Goal: Obtain resource: Download file/media

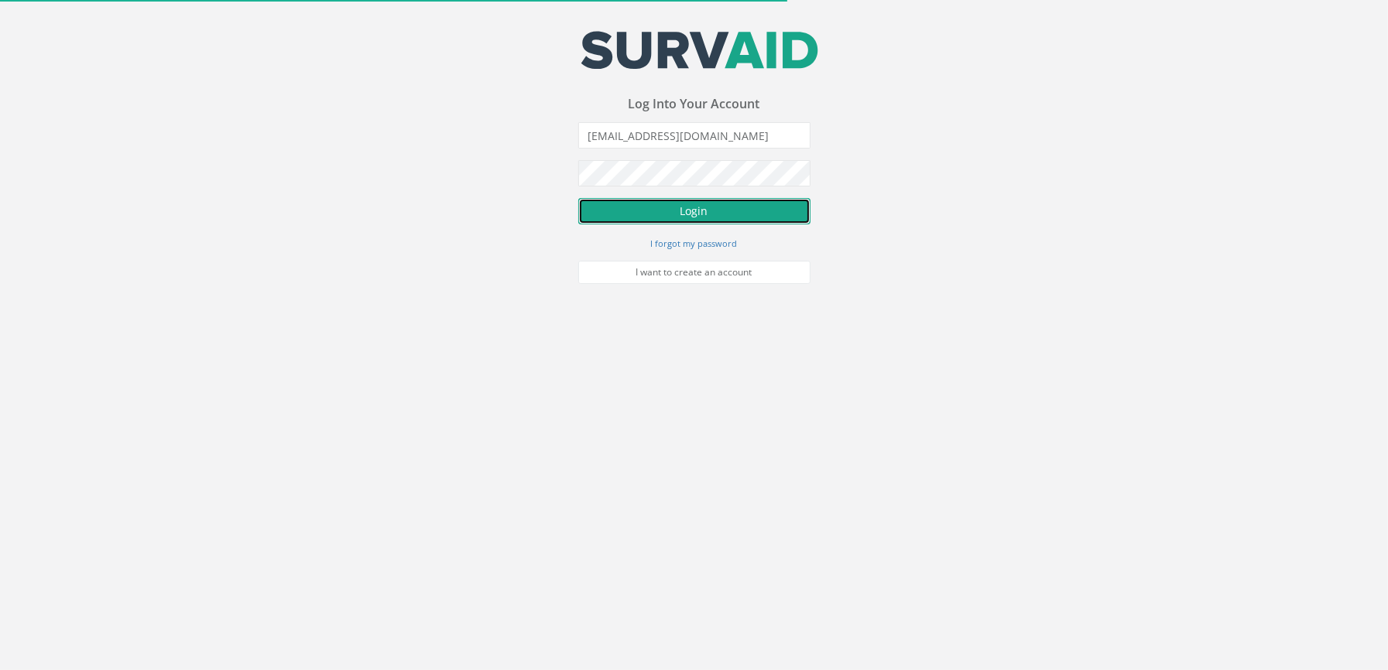
click at [703, 217] on button "Login" at bounding box center [694, 211] width 232 height 26
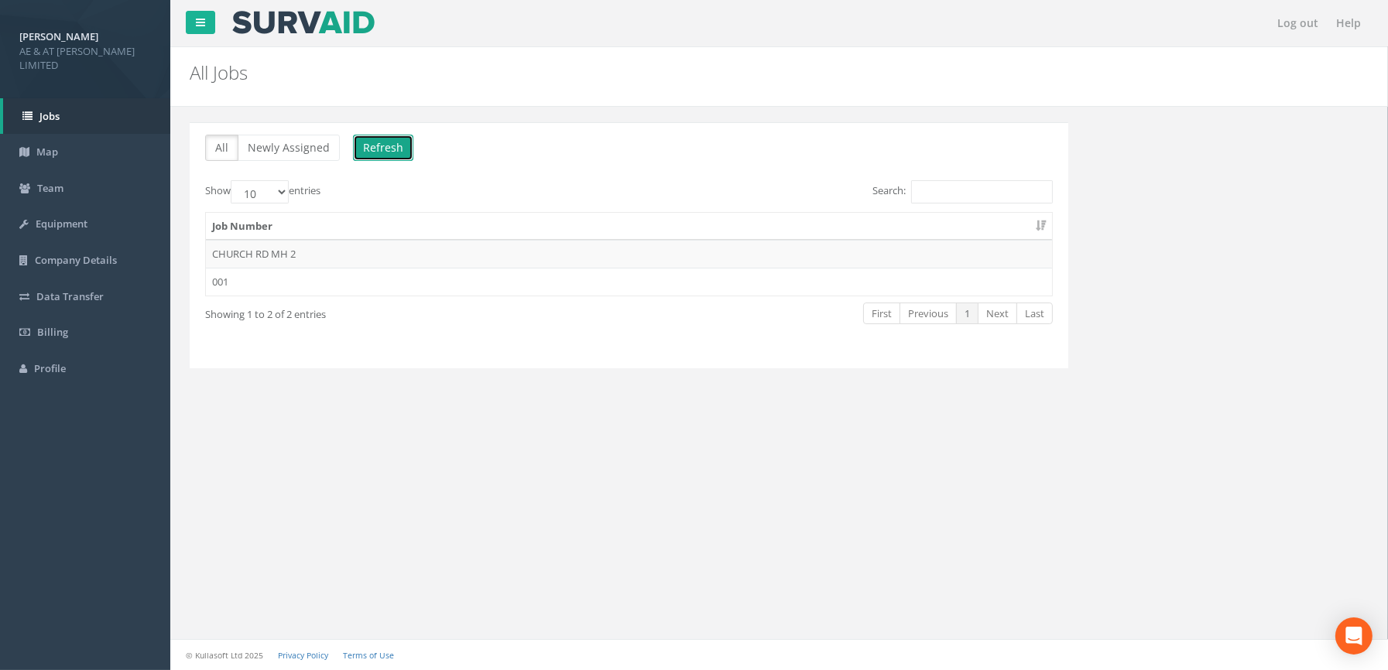
click at [395, 148] on button "Refresh" at bounding box center [383, 148] width 60 height 26
click at [222, 282] on td "001" at bounding box center [629, 282] width 846 height 28
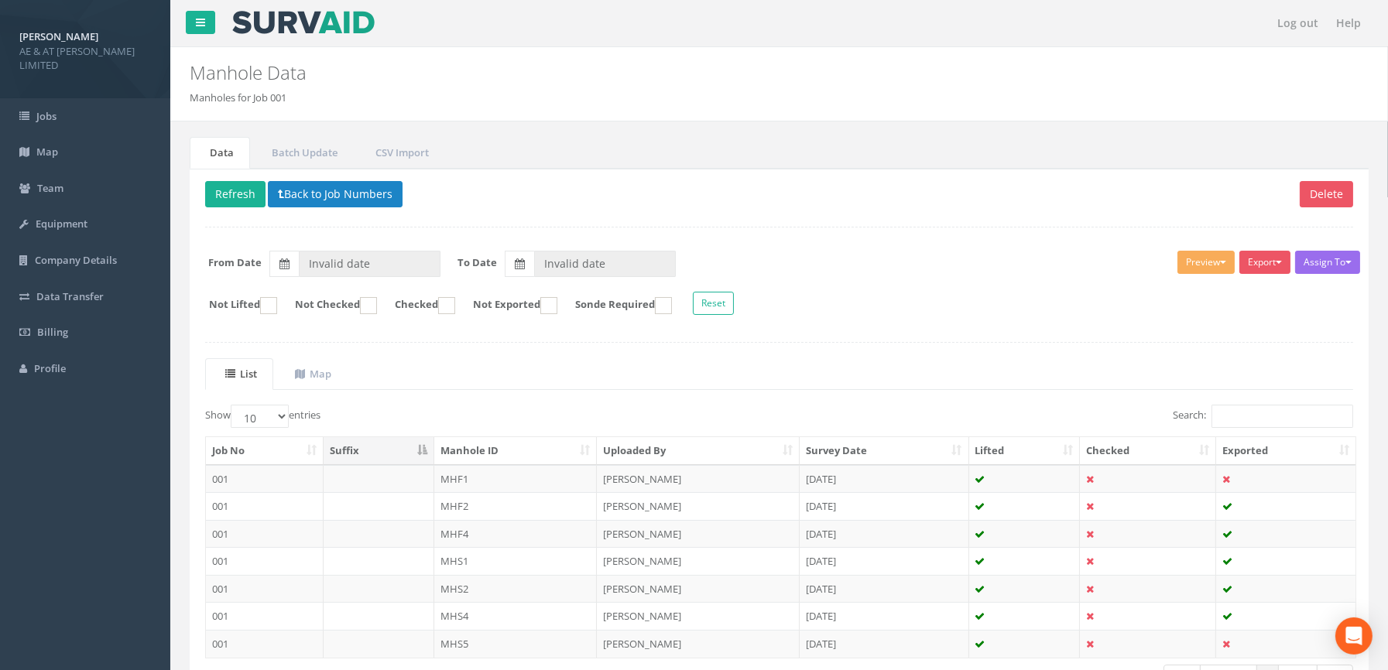
type input "[DATE]"
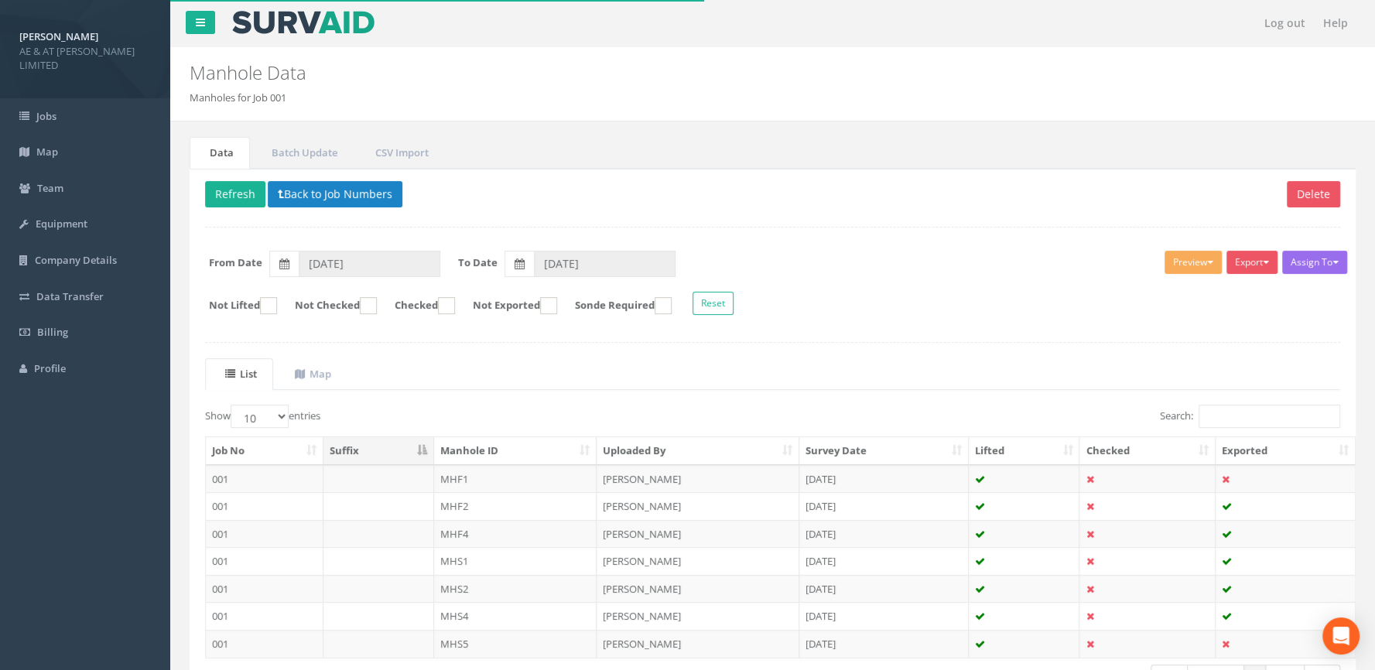
scroll to position [110, 0]
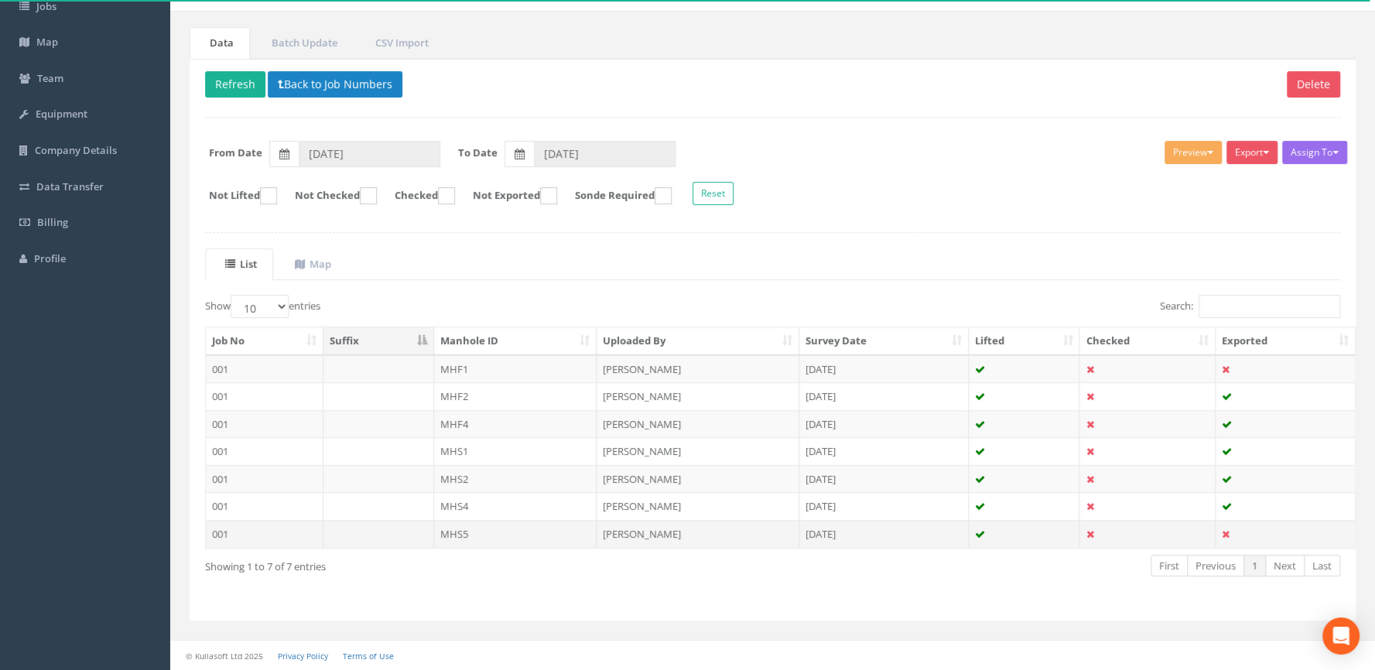
click at [473, 533] on td "MHS5" at bounding box center [515, 534] width 163 height 28
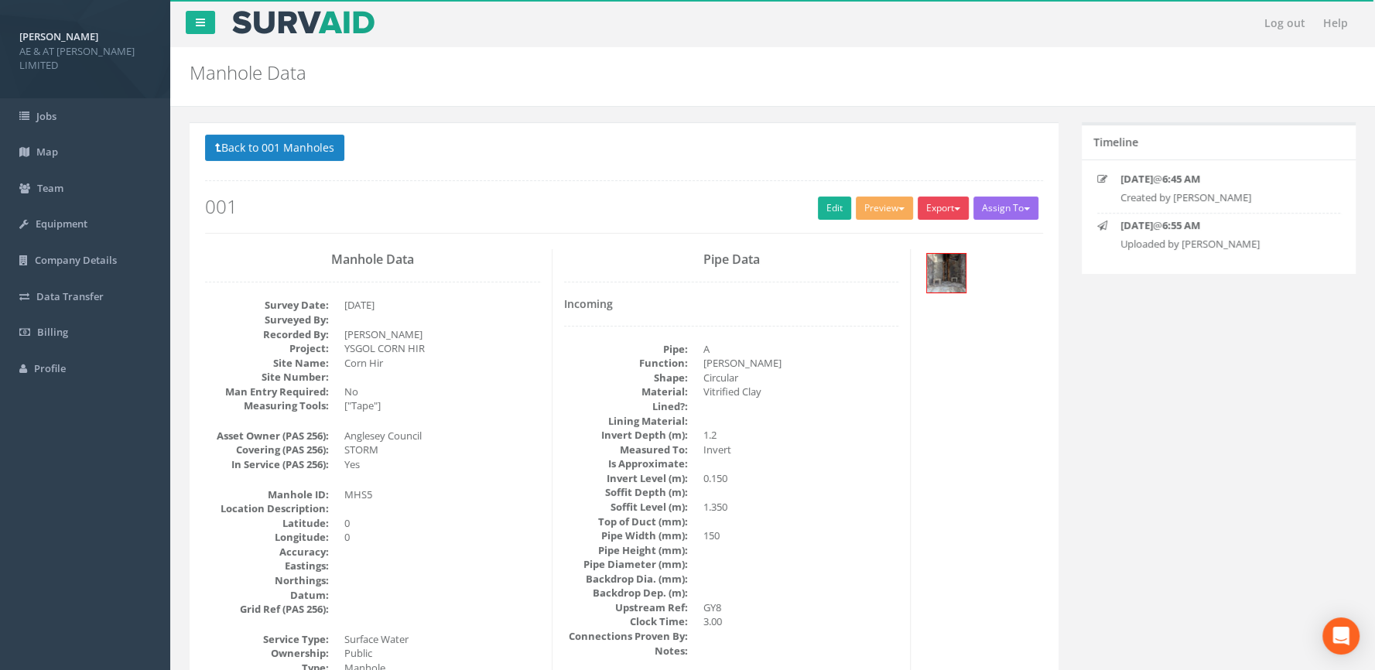
click at [946, 207] on button "Export" at bounding box center [943, 208] width 51 height 23
click at [909, 336] on link "SurvAid Manhole" at bounding box center [912, 333] width 118 height 24
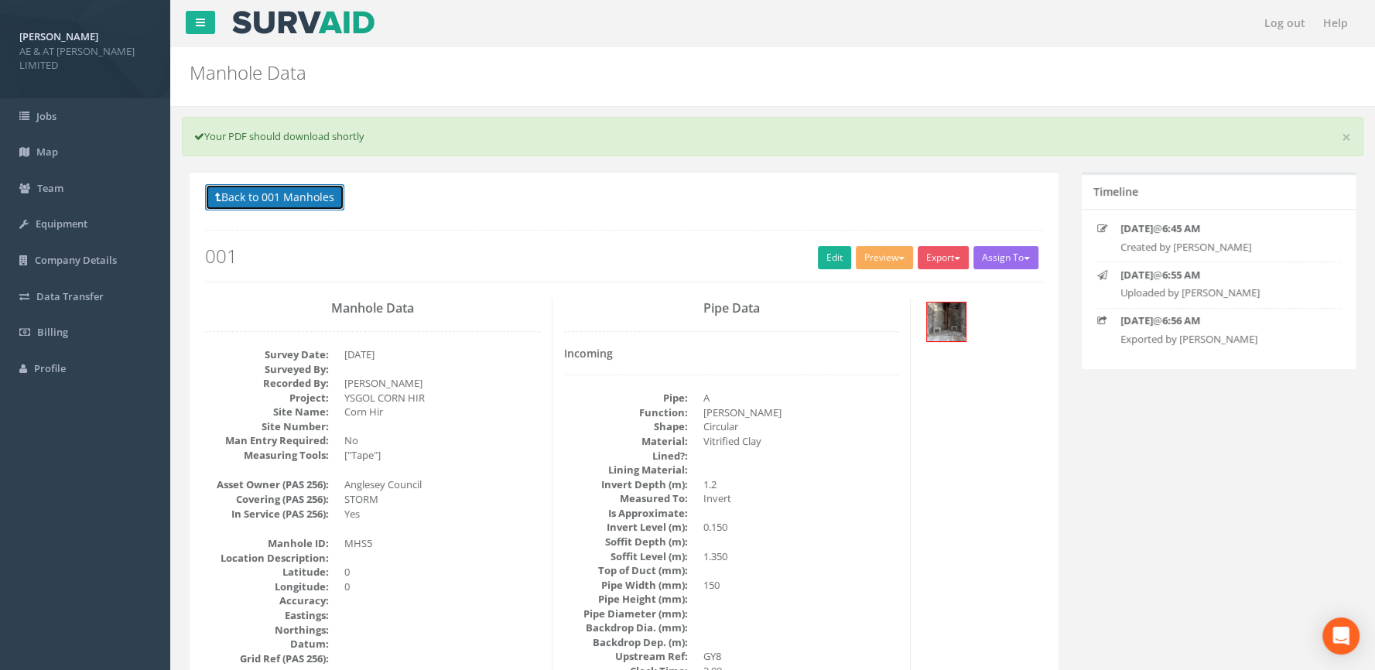
click at [275, 204] on button "Back to 001 Manholes" at bounding box center [274, 197] width 139 height 26
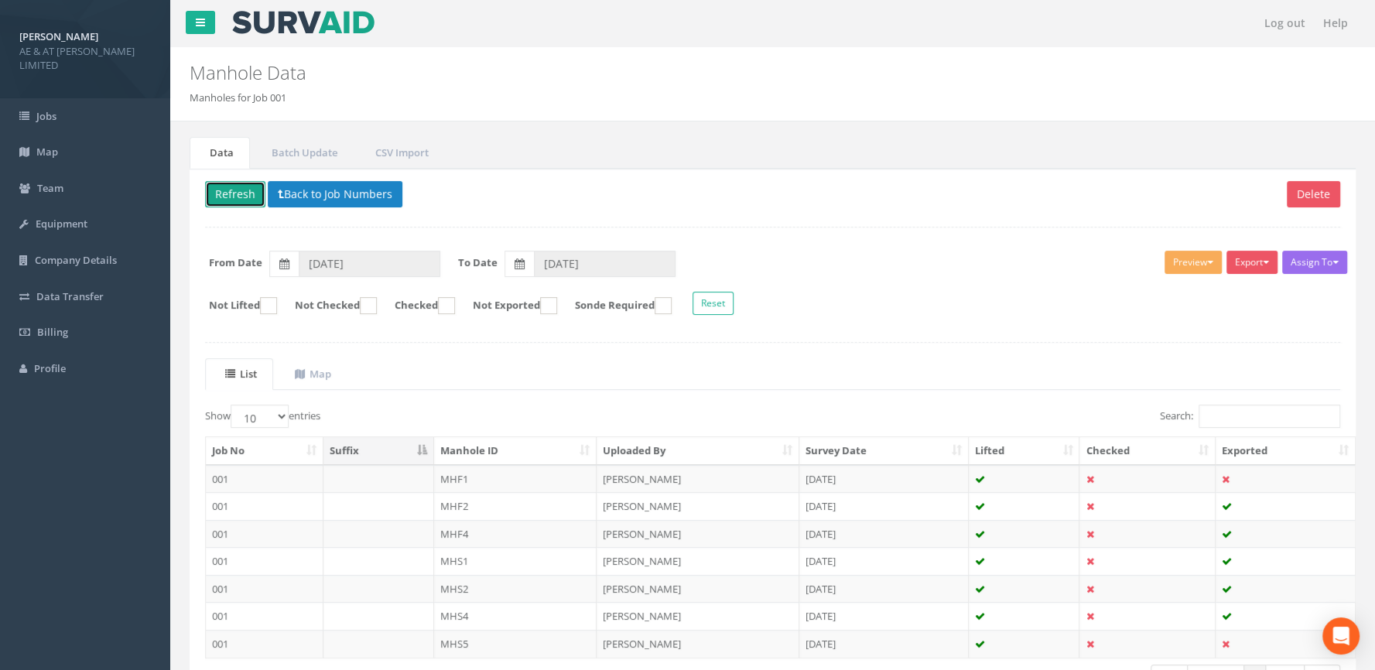
click at [226, 191] on button "Refresh" at bounding box center [235, 194] width 60 height 26
click at [368, 479] on td at bounding box center [378, 479] width 111 height 28
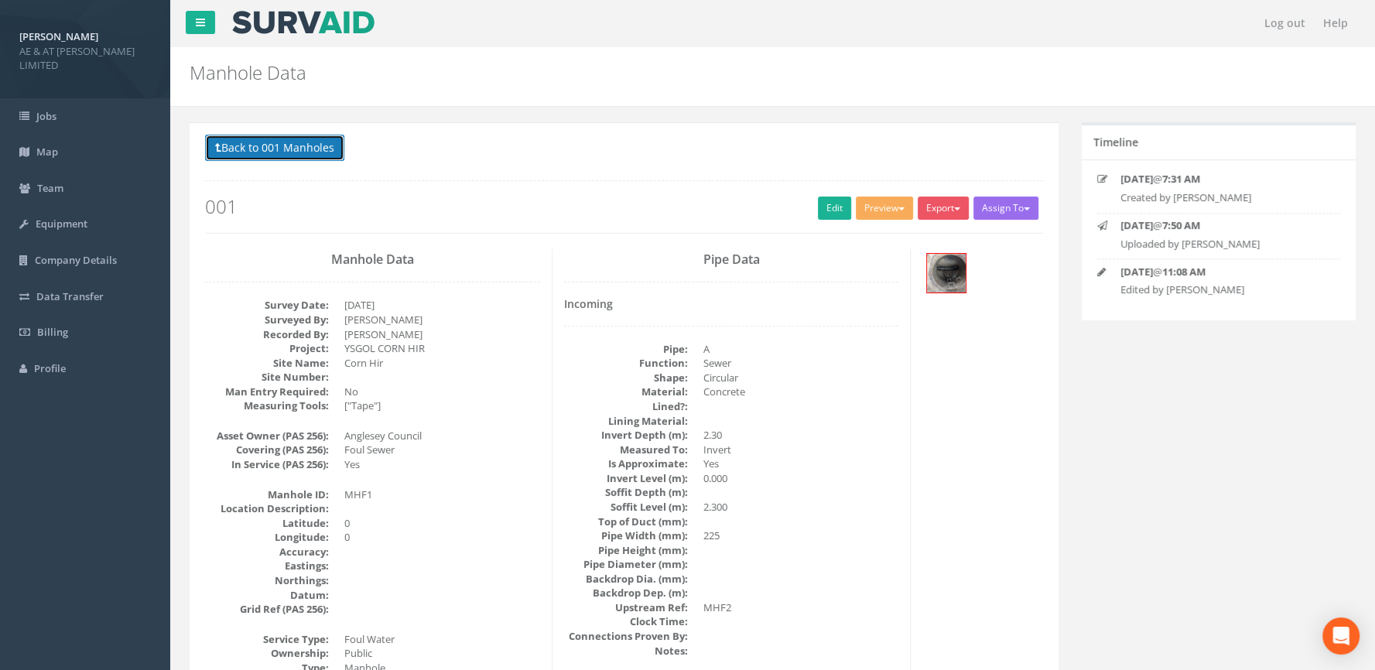
click at [284, 148] on button "Back to 001 Manholes" at bounding box center [274, 148] width 139 height 26
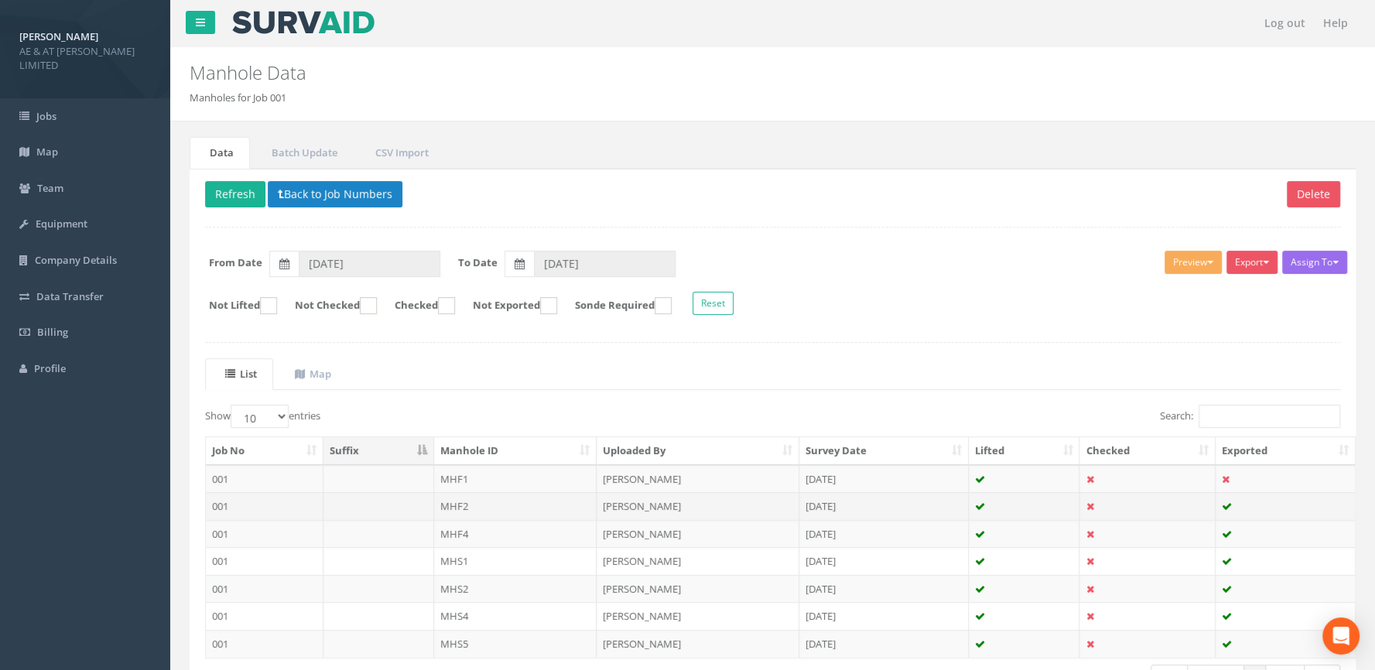
scroll to position [110, 0]
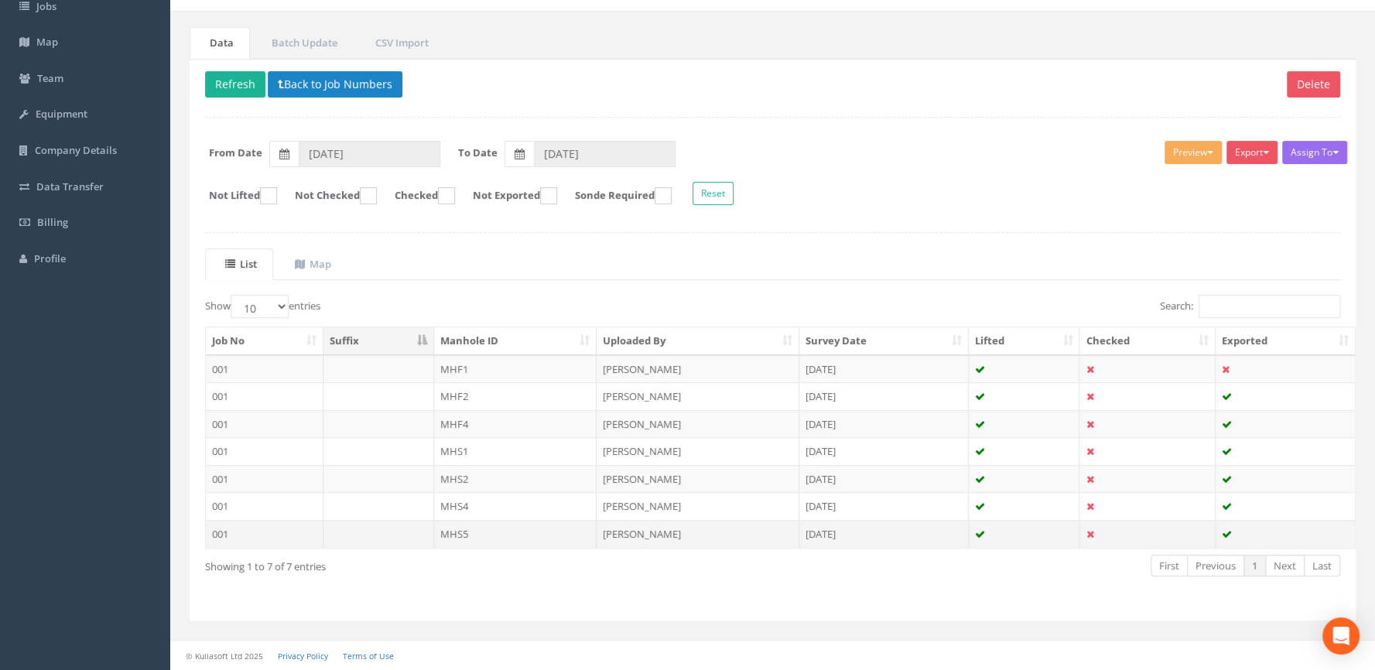
click at [460, 528] on td "MHS5" at bounding box center [515, 534] width 163 height 28
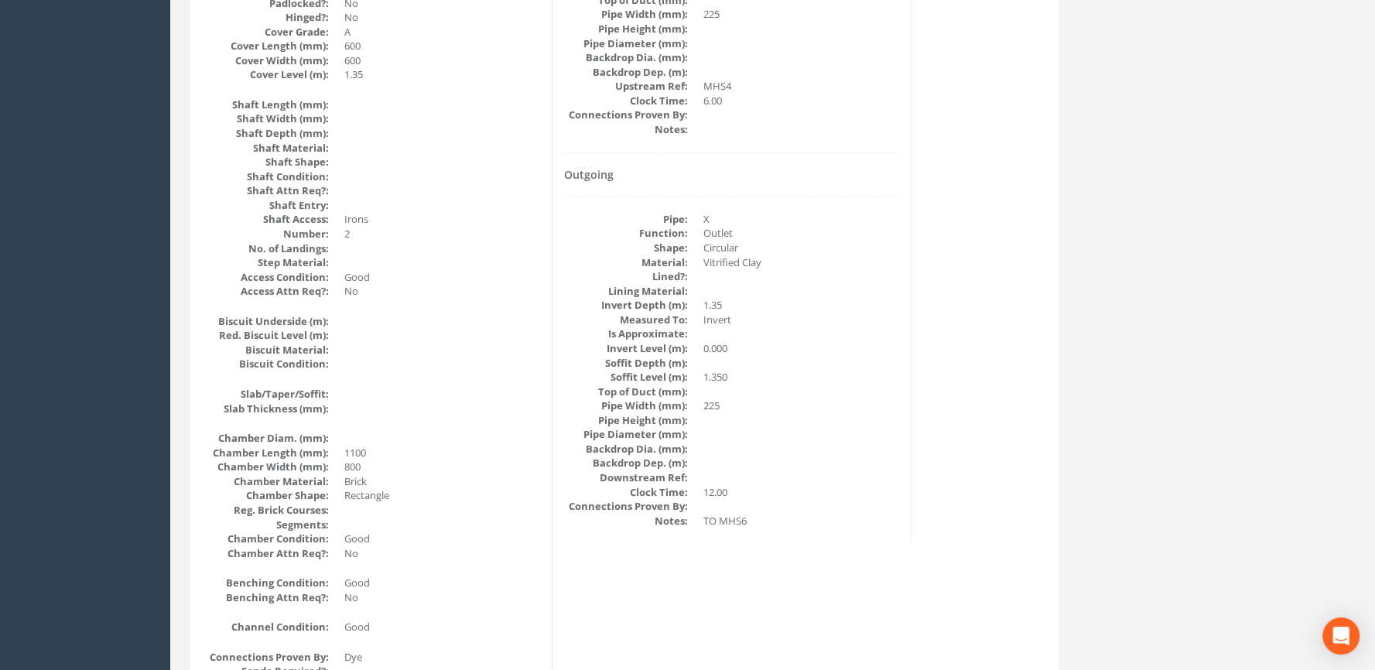
scroll to position [0, 0]
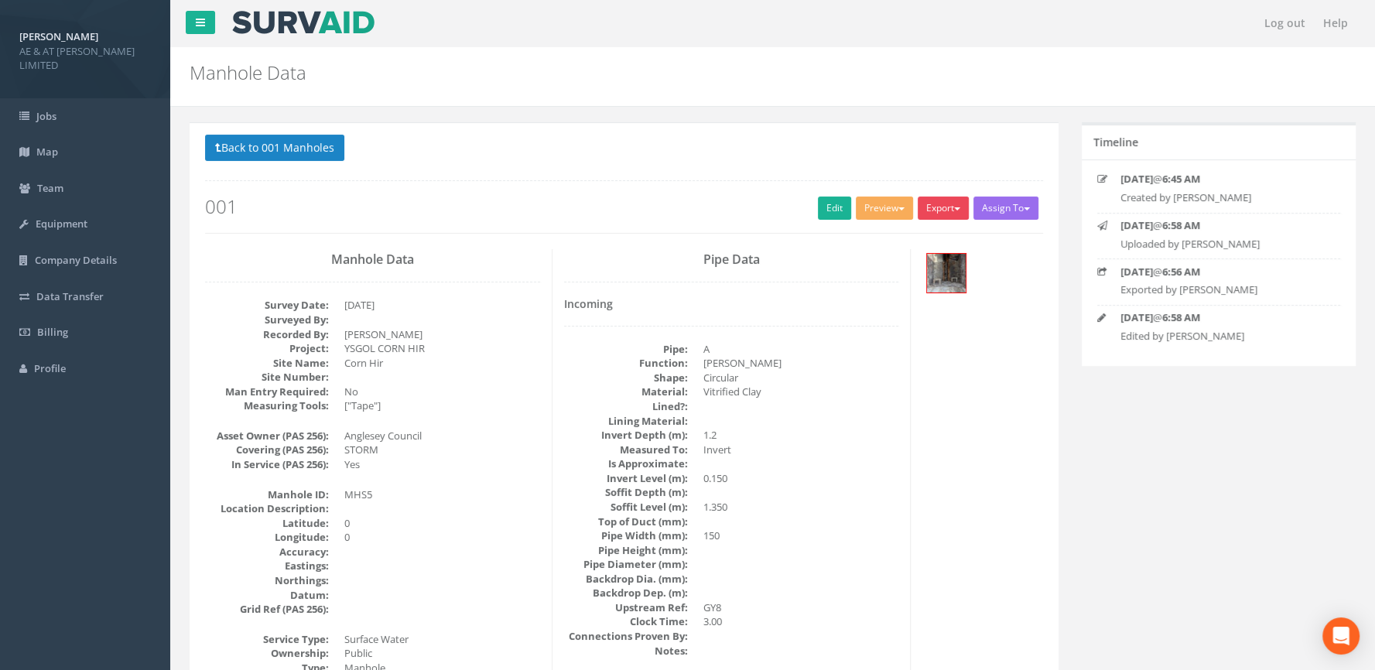
click at [929, 210] on button "Export" at bounding box center [943, 208] width 51 height 23
click at [895, 334] on link "SurvAid Manhole" at bounding box center [912, 333] width 118 height 24
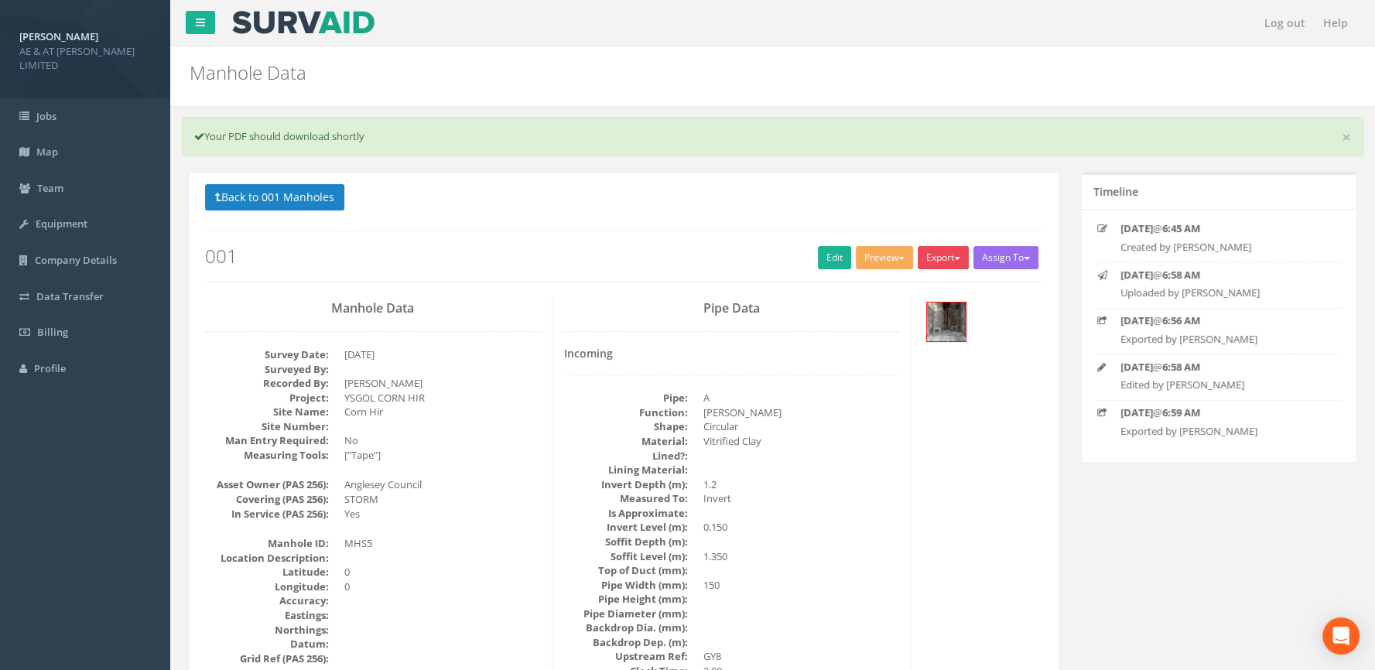
click at [947, 262] on button "Export" at bounding box center [943, 257] width 51 height 23
click at [901, 382] on link "SurvAid Manhole" at bounding box center [912, 383] width 118 height 24
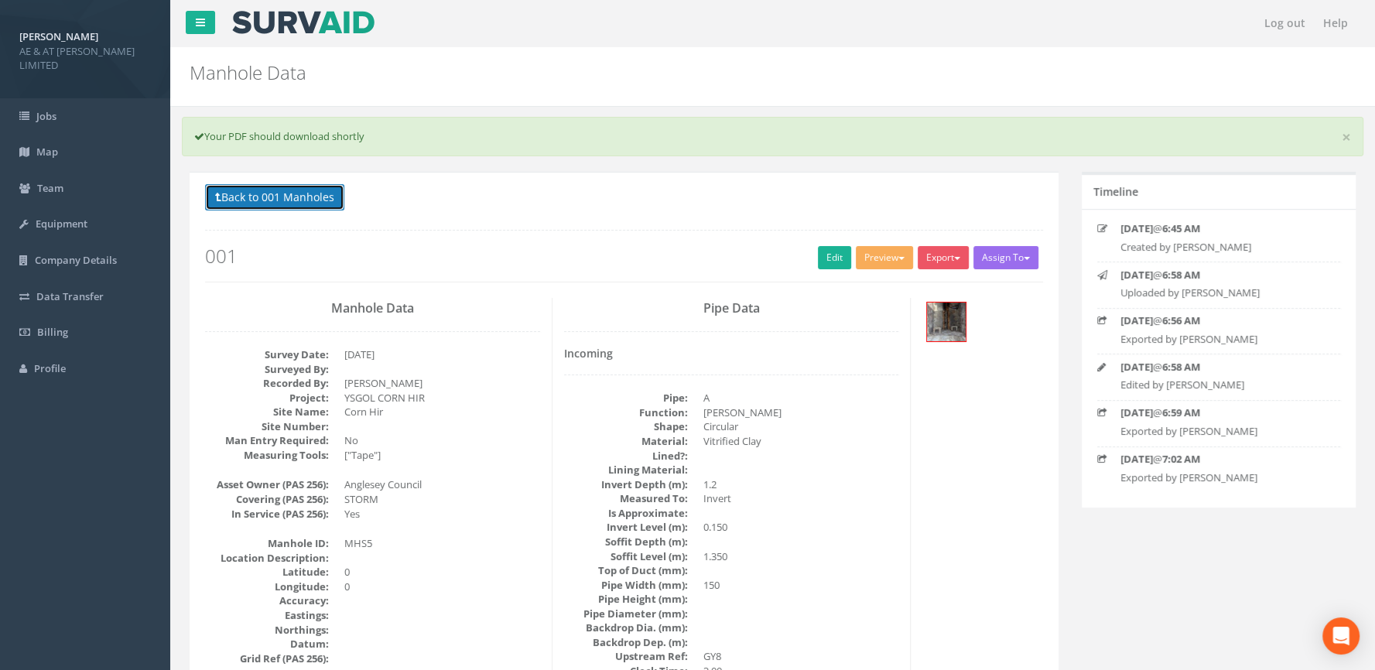
click at [252, 198] on button "Back to 001 Manholes" at bounding box center [274, 197] width 139 height 26
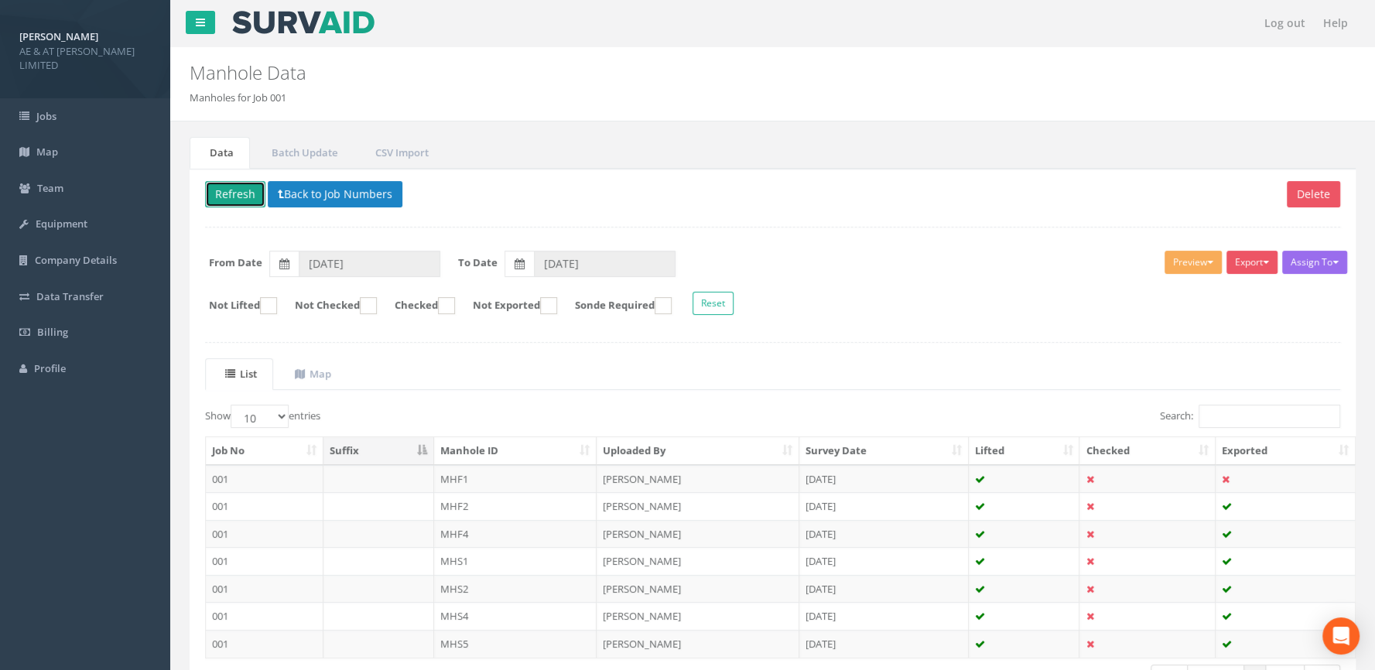
click at [213, 197] on button "Refresh" at bounding box center [235, 194] width 60 height 26
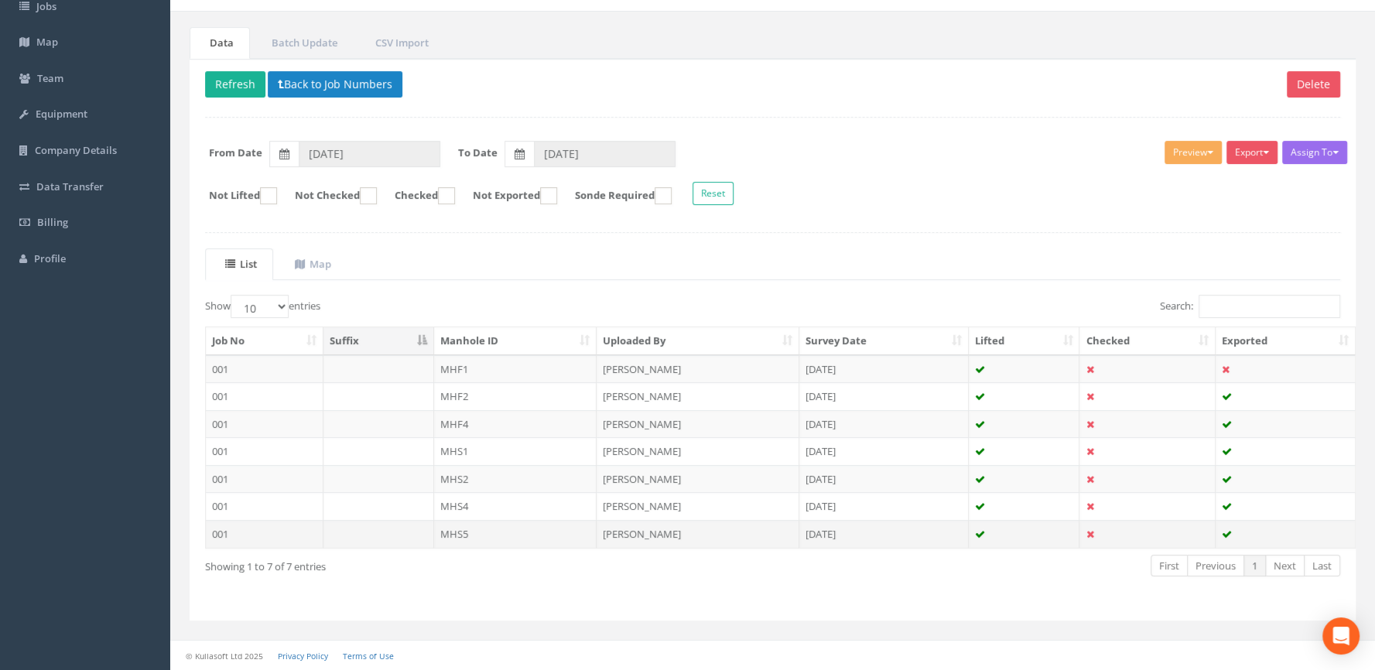
click at [438, 536] on td "MHS5" at bounding box center [515, 534] width 163 height 28
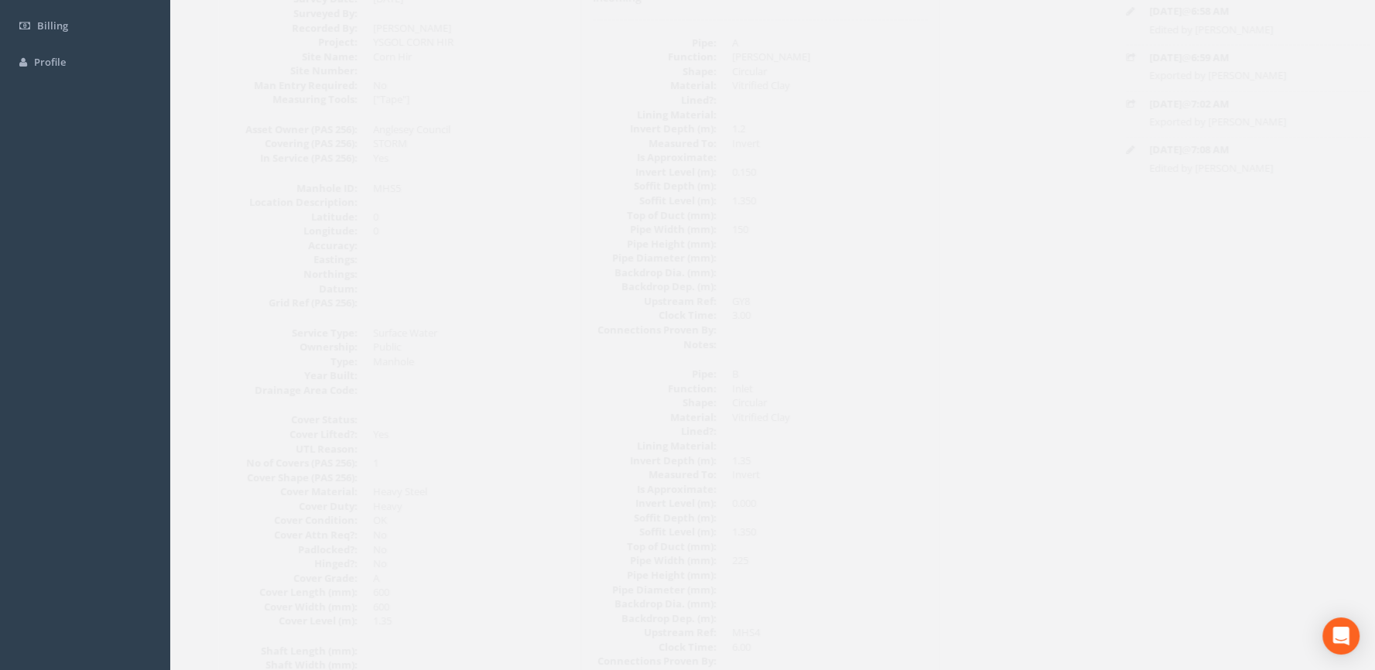
scroll to position [0, 0]
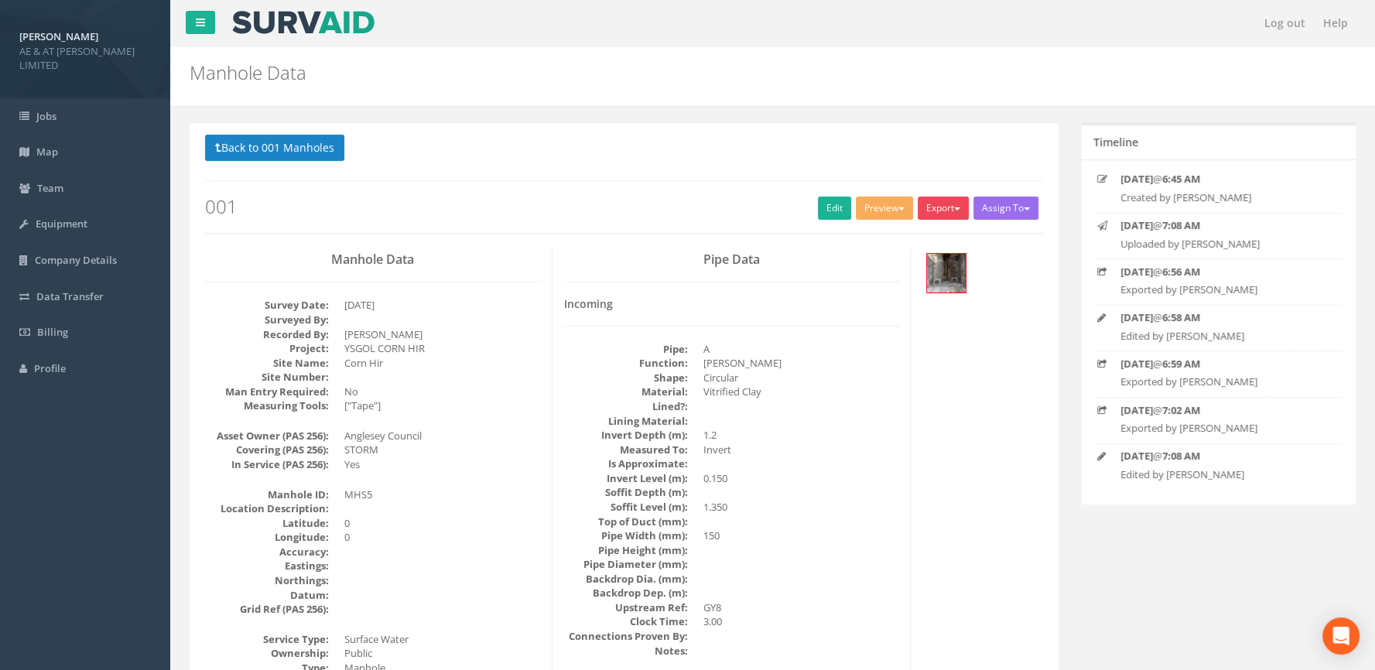
click at [943, 213] on button "Export" at bounding box center [943, 208] width 51 height 23
click at [885, 330] on link "SurvAid Manhole" at bounding box center [912, 333] width 118 height 24
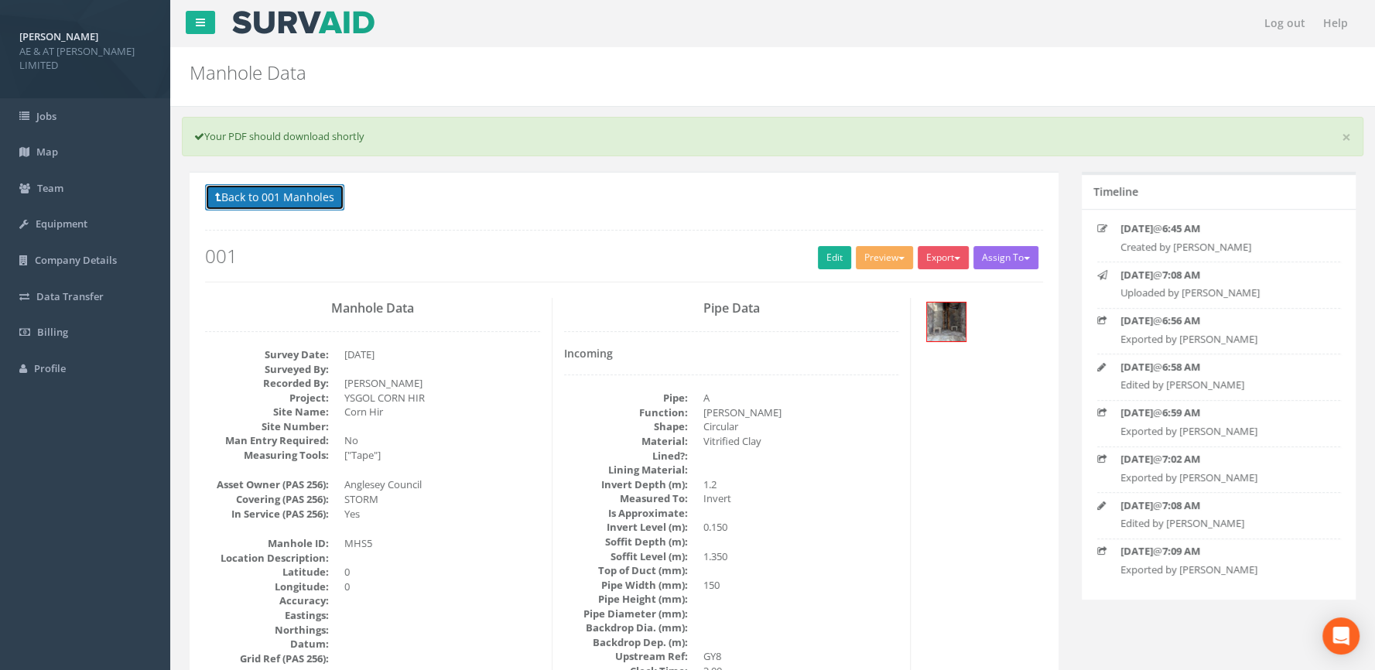
click at [246, 191] on button "Back to 001 Manholes" at bounding box center [274, 197] width 139 height 26
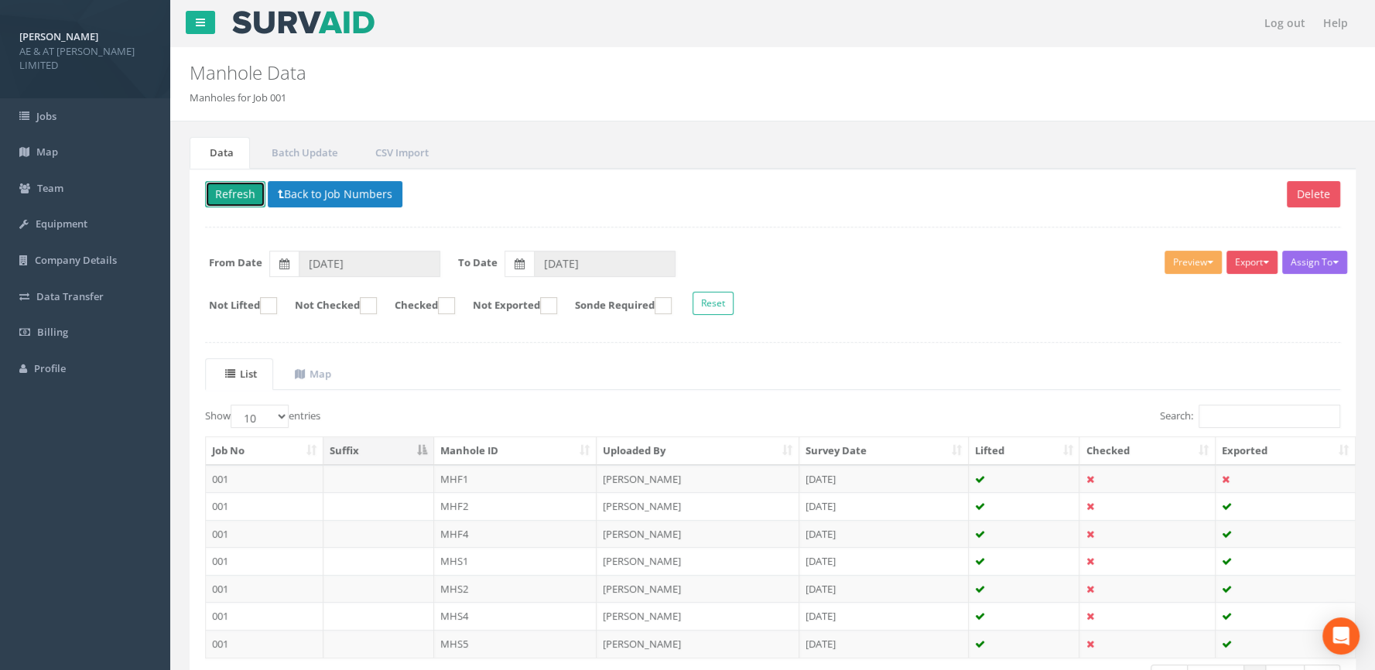
click at [225, 189] on button "Refresh" at bounding box center [235, 194] width 60 height 26
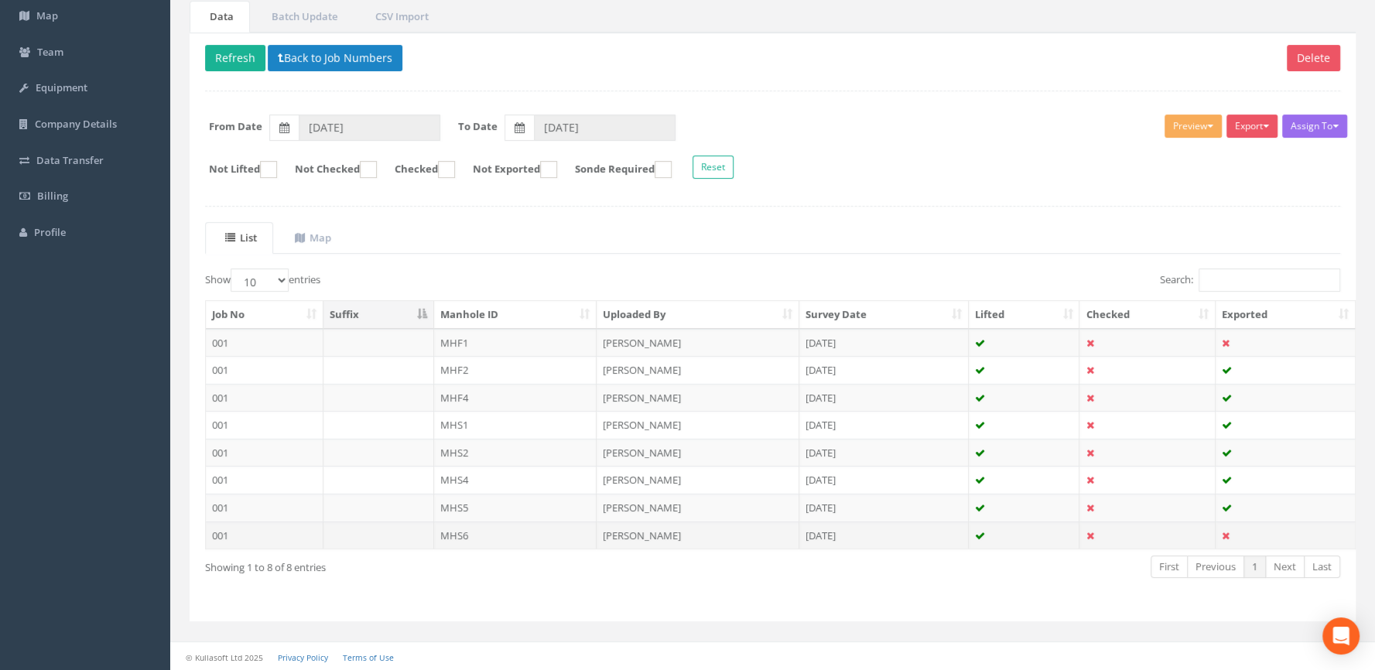
click at [460, 539] on td "MHS6" at bounding box center [515, 536] width 163 height 28
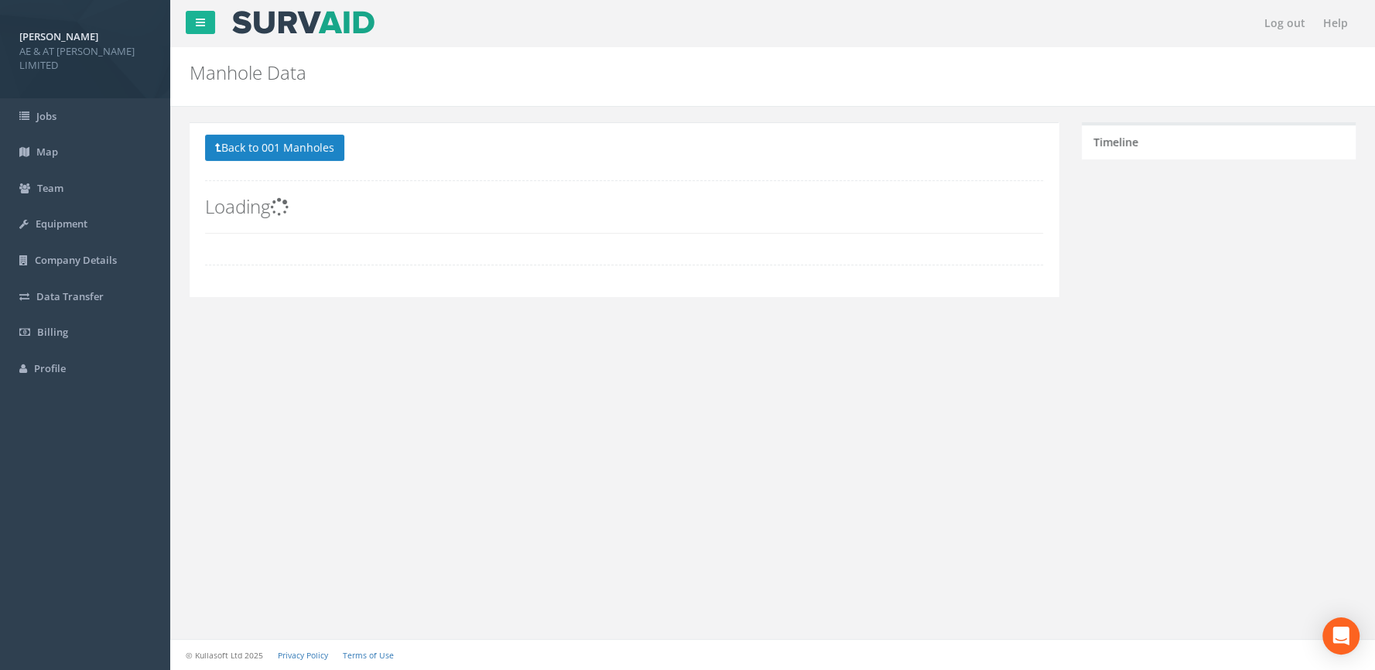
scroll to position [0, 0]
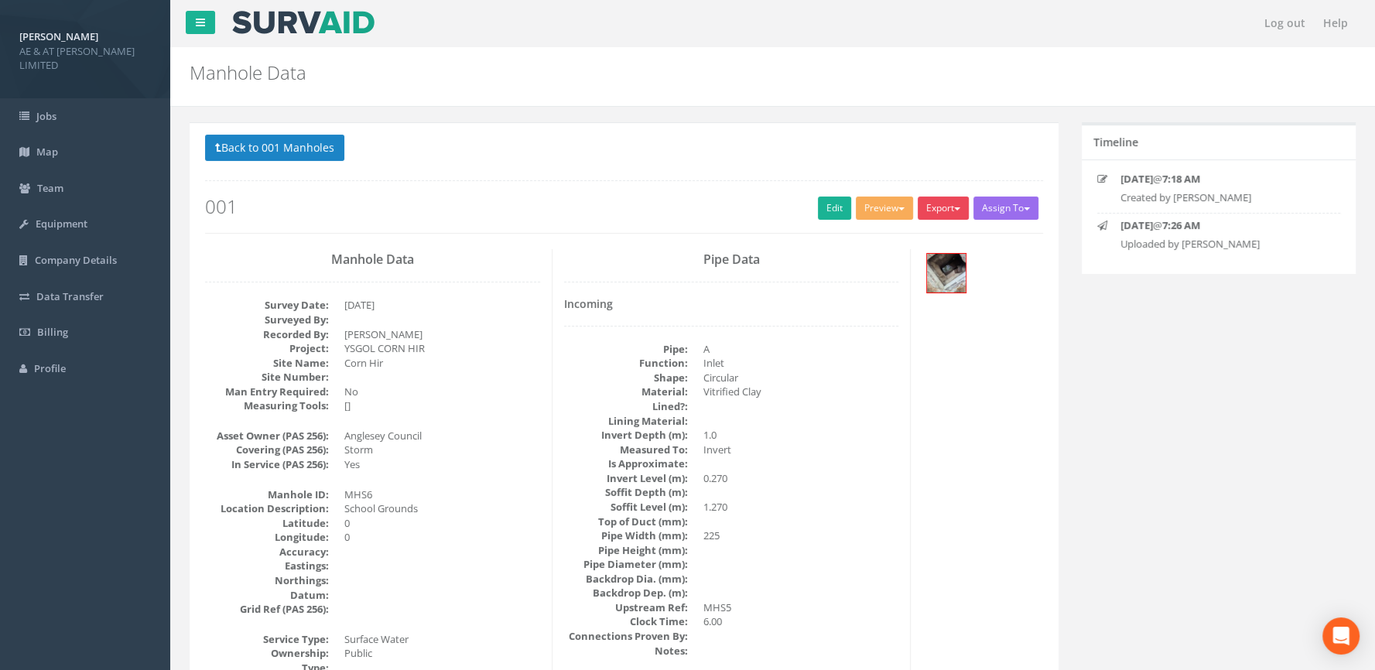
click at [936, 209] on button "Export" at bounding box center [943, 208] width 51 height 23
click at [908, 328] on link "SurvAid Manhole" at bounding box center [912, 333] width 118 height 24
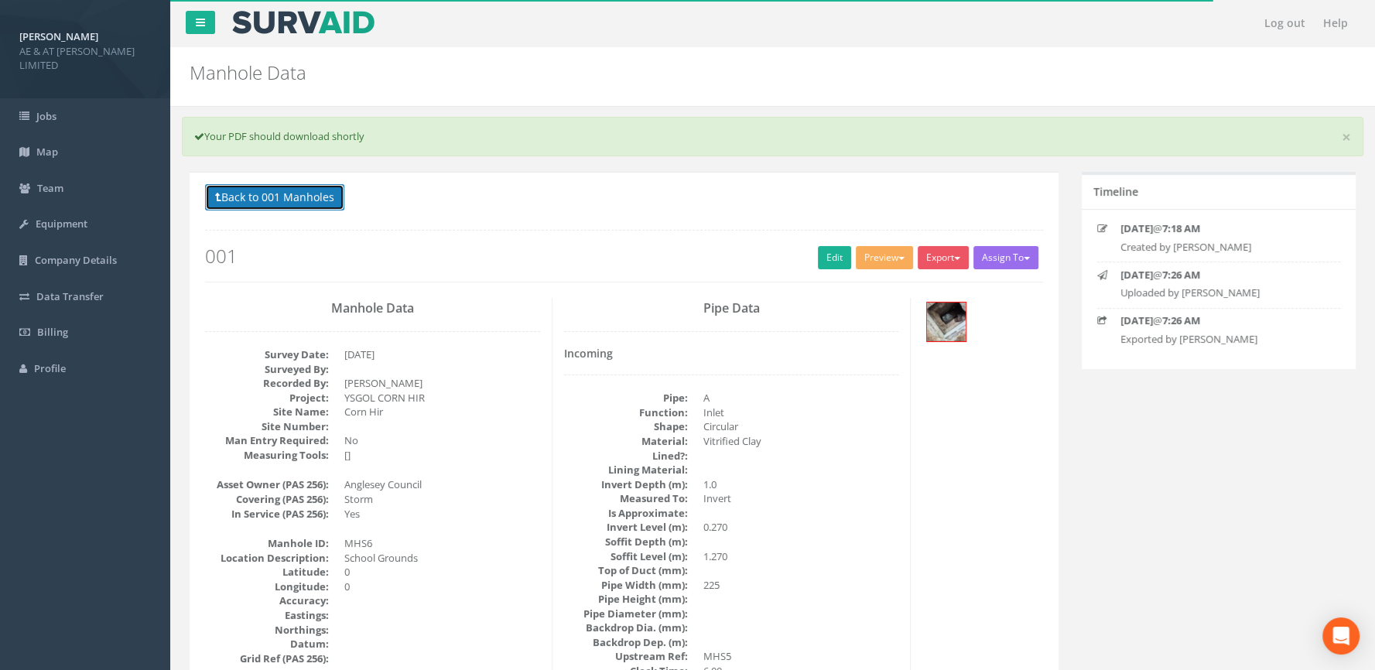
click at [236, 193] on button "Back to 001 Manholes" at bounding box center [274, 197] width 139 height 26
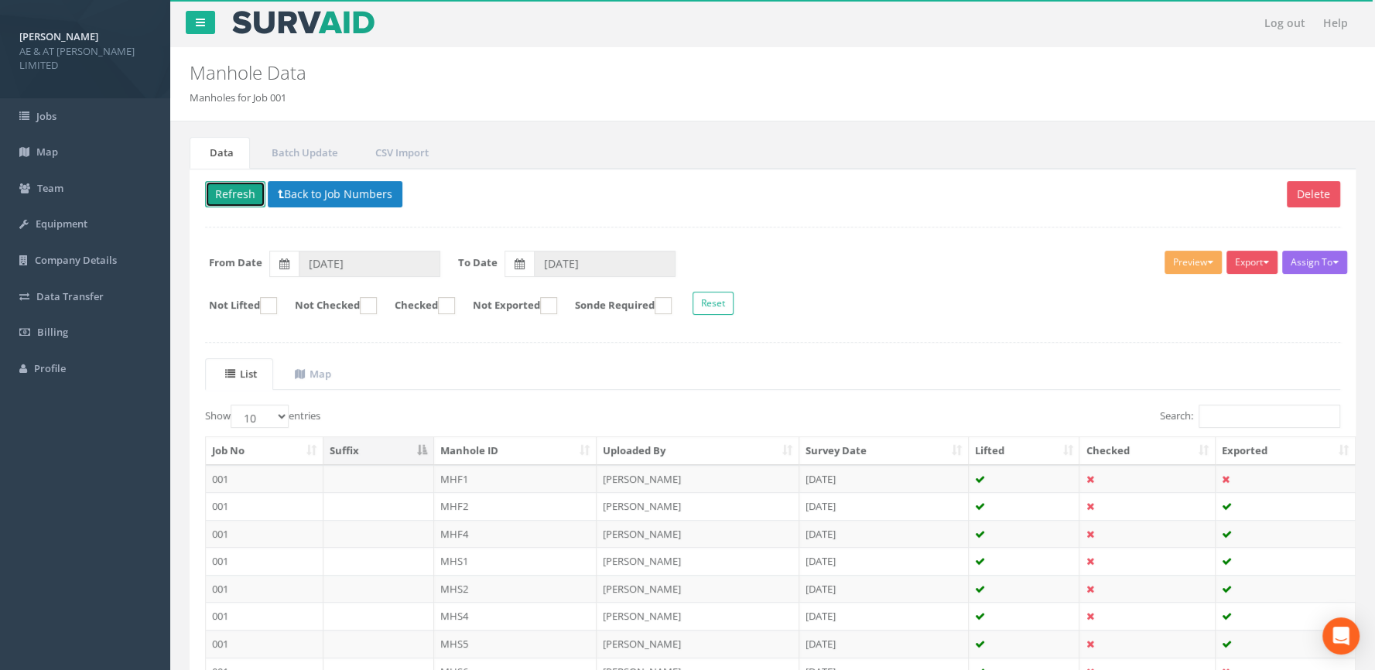
click at [236, 192] on button "Refresh" at bounding box center [235, 194] width 60 height 26
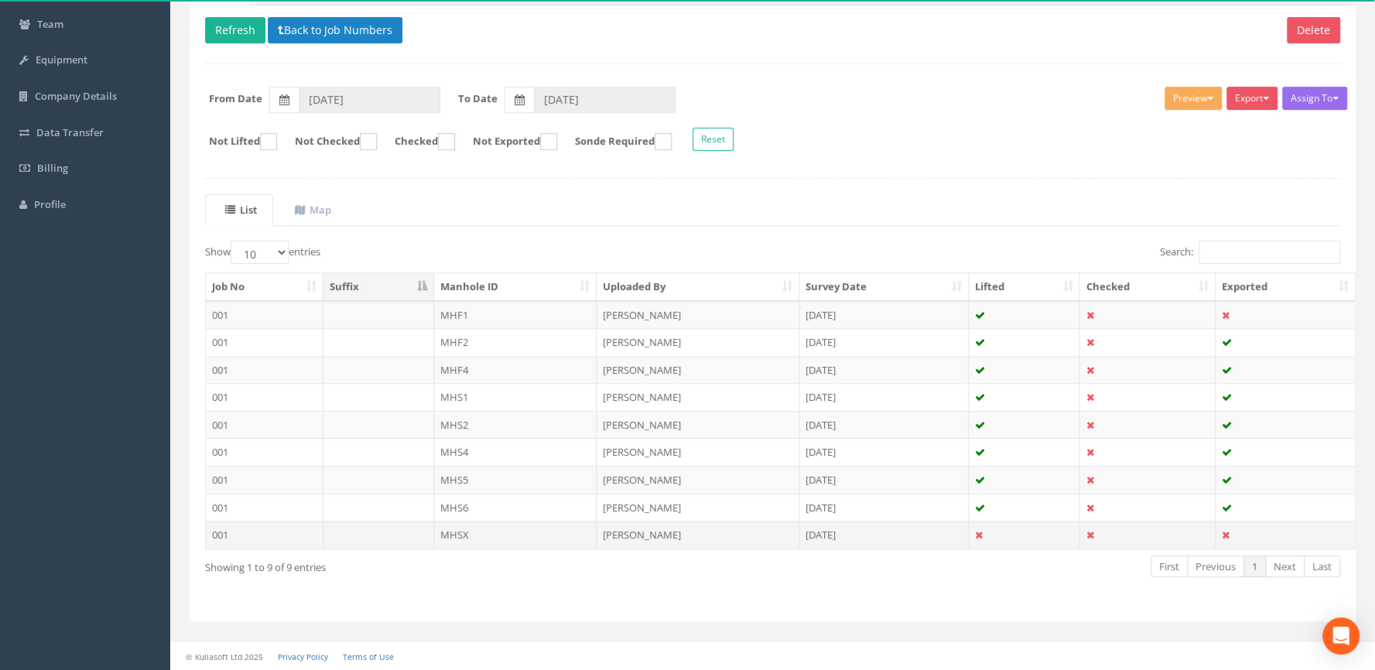
click at [515, 532] on td "MHSX" at bounding box center [515, 535] width 163 height 28
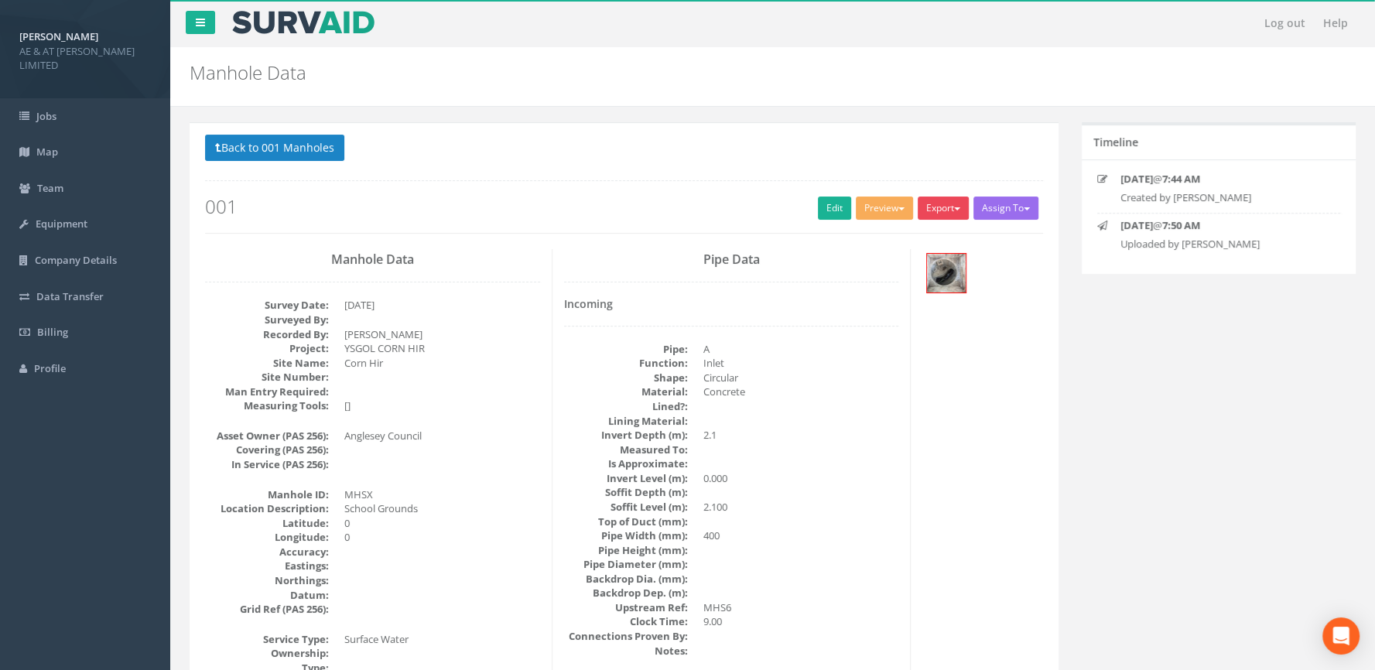
click at [944, 204] on button "Export" at bounding box center [943, 208] width 51 height 23
click at [895, 334] on link "SurvAid Manhole" at bounding box center [912, 333] width 118 height 24
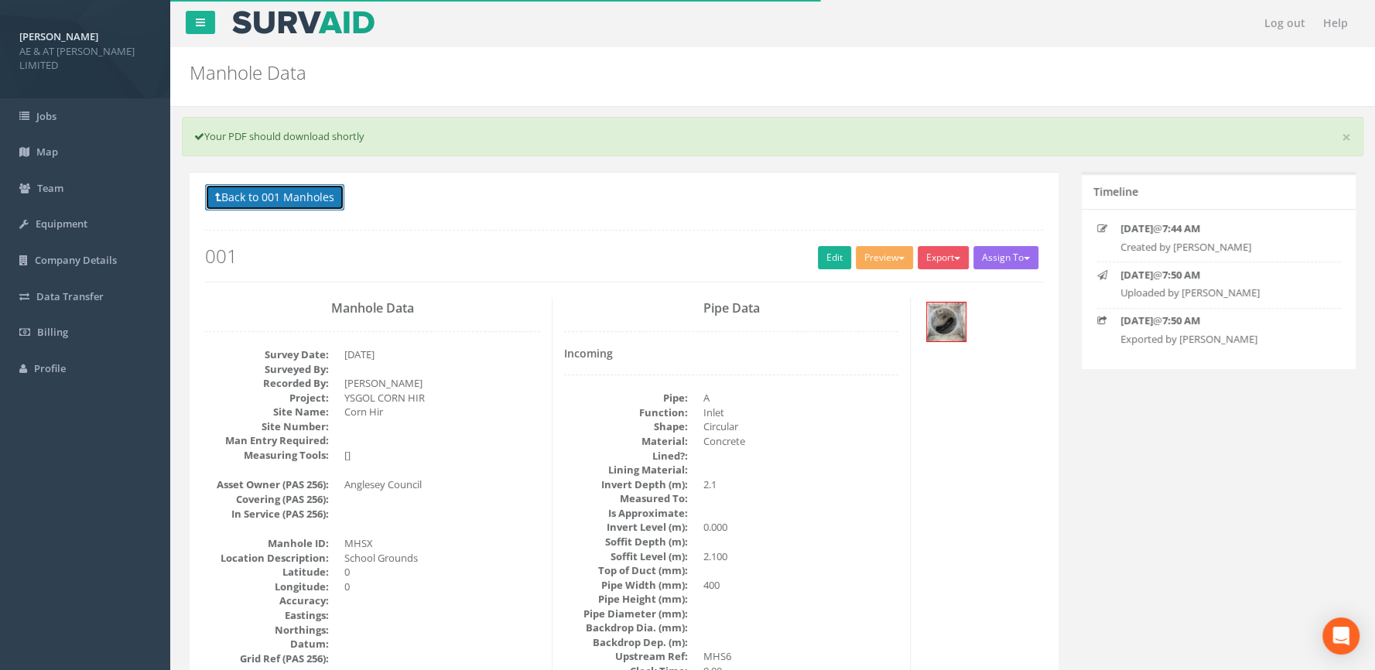
click at [254, 193] on button "Back to 001 Manholes" at bounding box center [274, 197] width 139 height 26
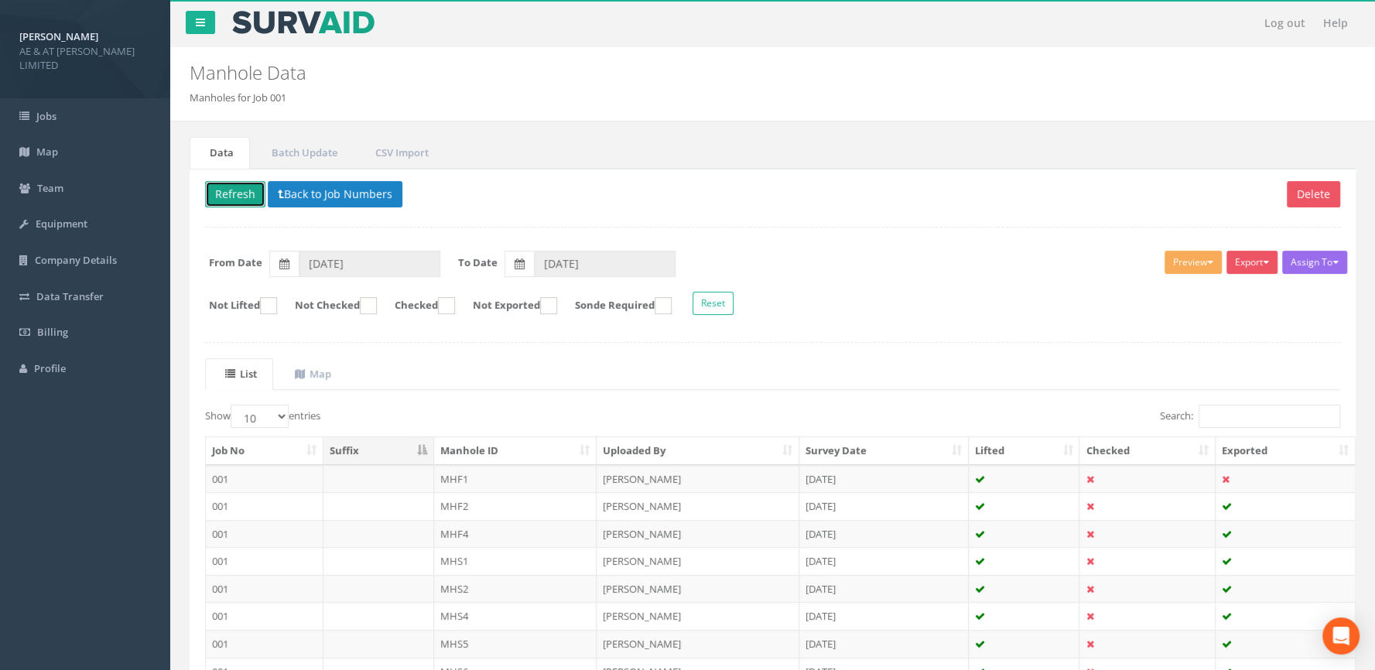
click at [224, 190] on button "Refresh" at bounding box center [235, 194] width 60 height 26
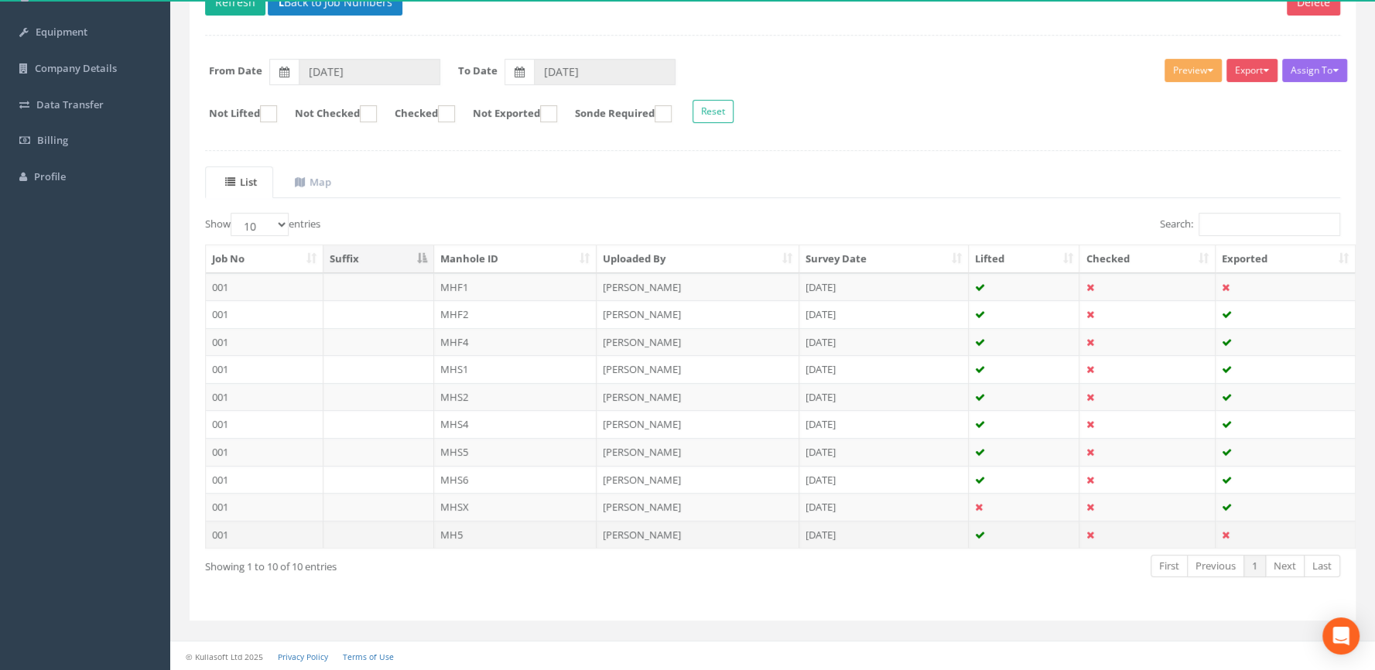
click at [552, 538] on td "MH5" at bounding box center [515, 535] width 163 height 28
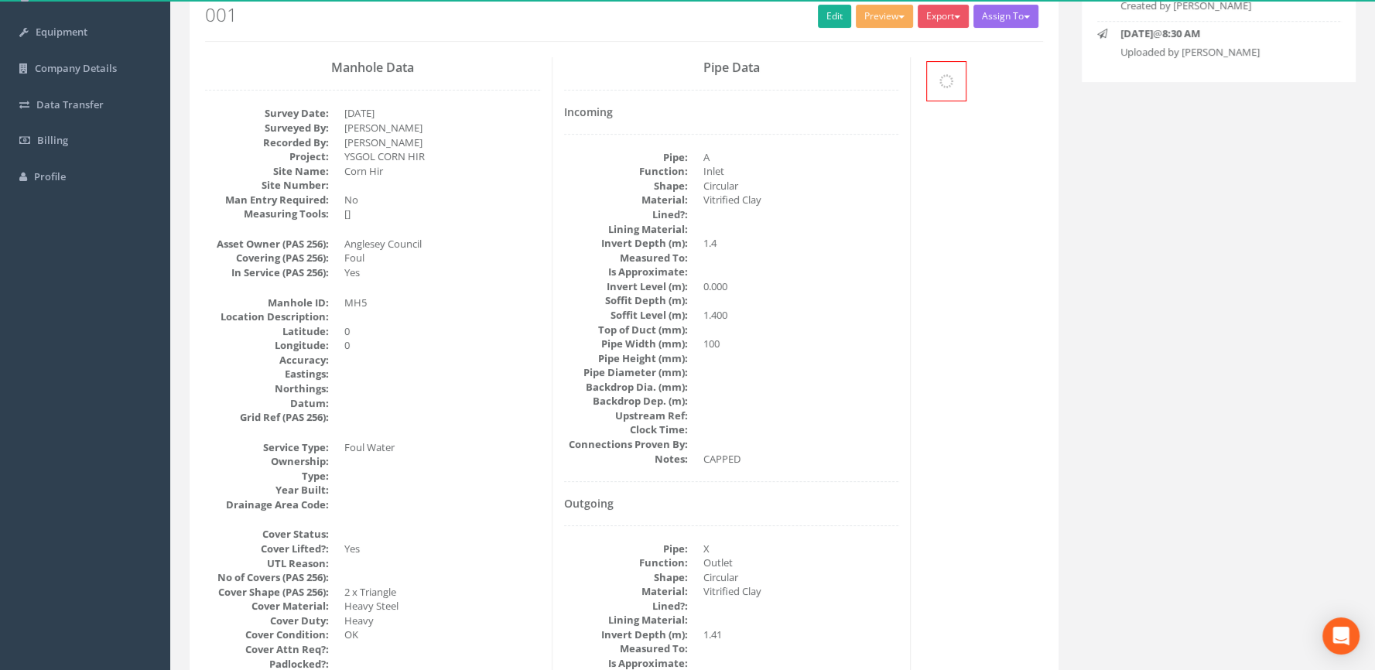
scroll to position [0, 0]
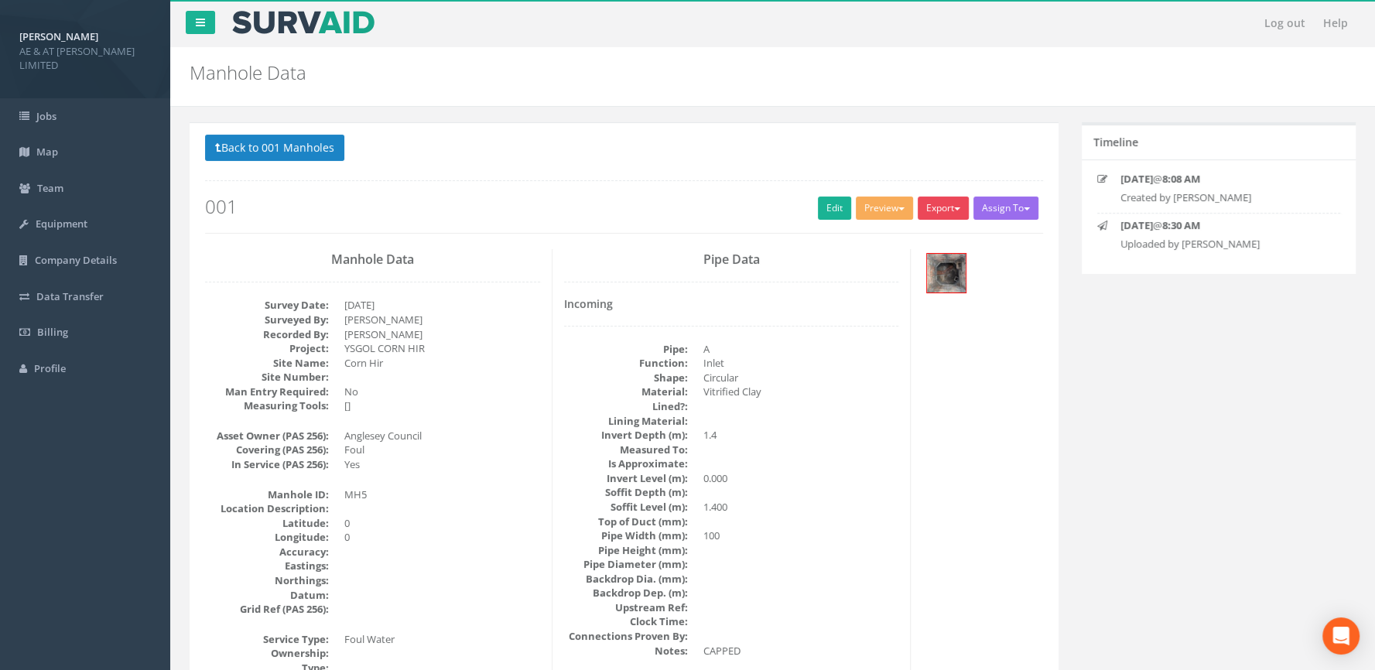
click at [943, 205] on button "Export" at bounding box center [943, 208] width 51 height 23
click at [895, 334] on link "SurvAid Manhole" at bounding box center [912, 333] width 118 height 24
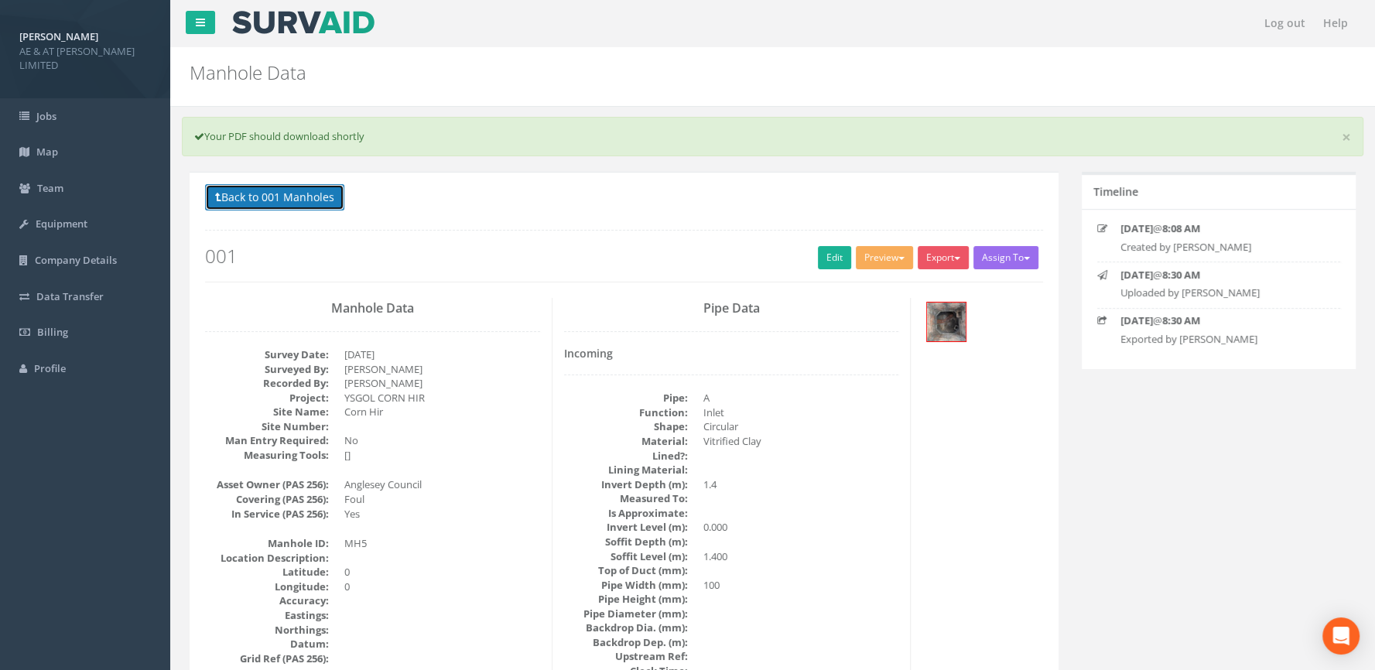
click at [251, 185] on button "Back to 001 Manholes" at bounding box center [274, 197] width 139 height 26
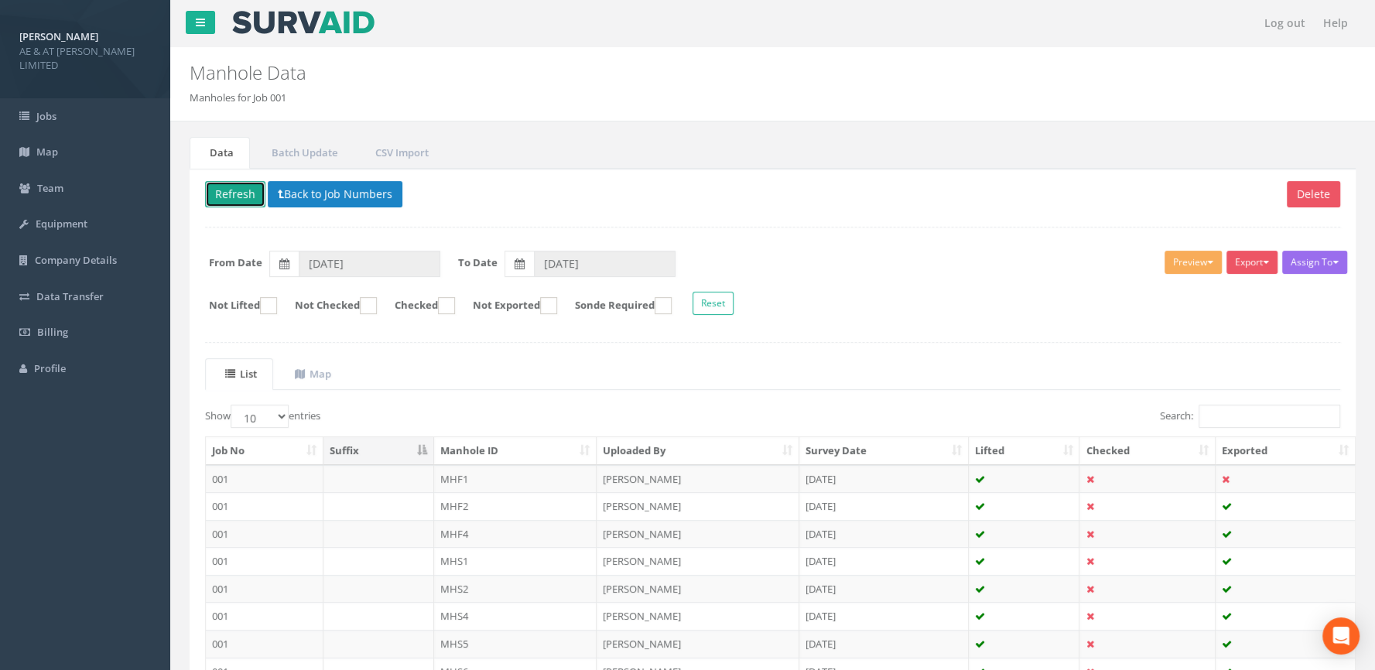
click at [248, 185] on button "Refresh" at bounding box center [235, 194] width 60 height 26
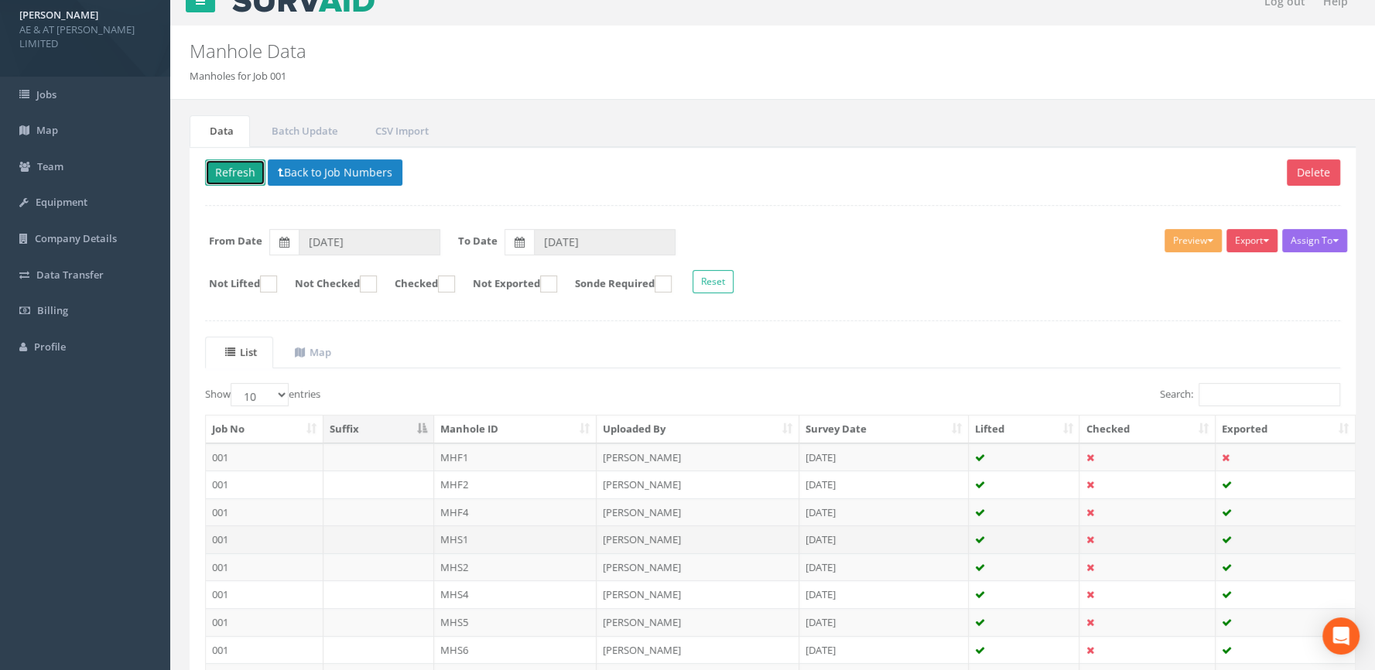
scroll to position [192, 0]
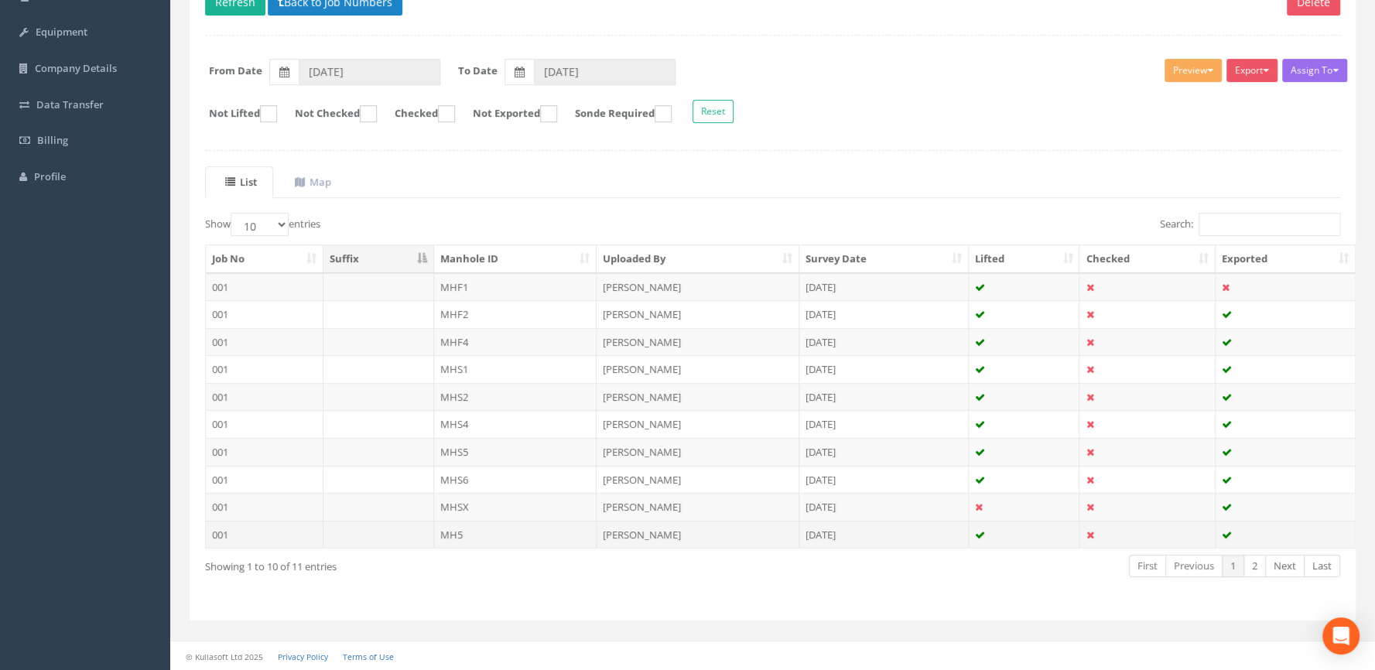
click at [477, 536] on td "MH5" at bounding box center [515, 535] width 163 height 28
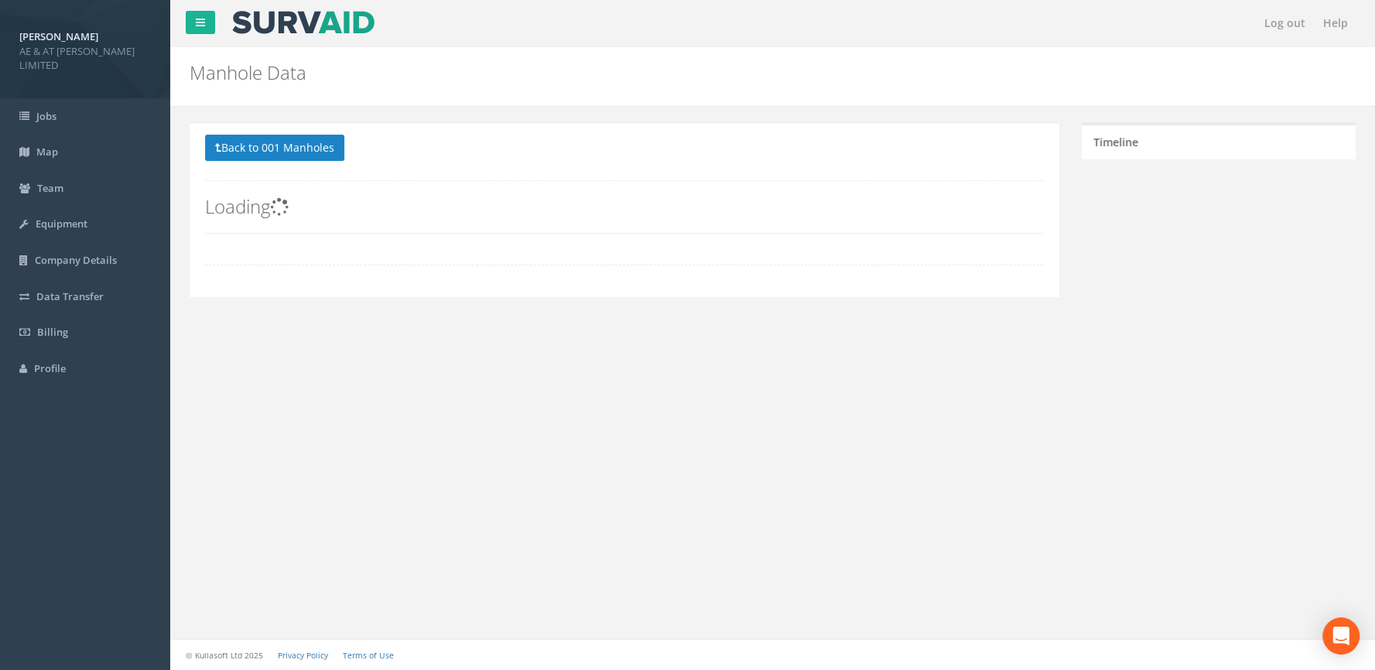
scroll to position [0, 0]
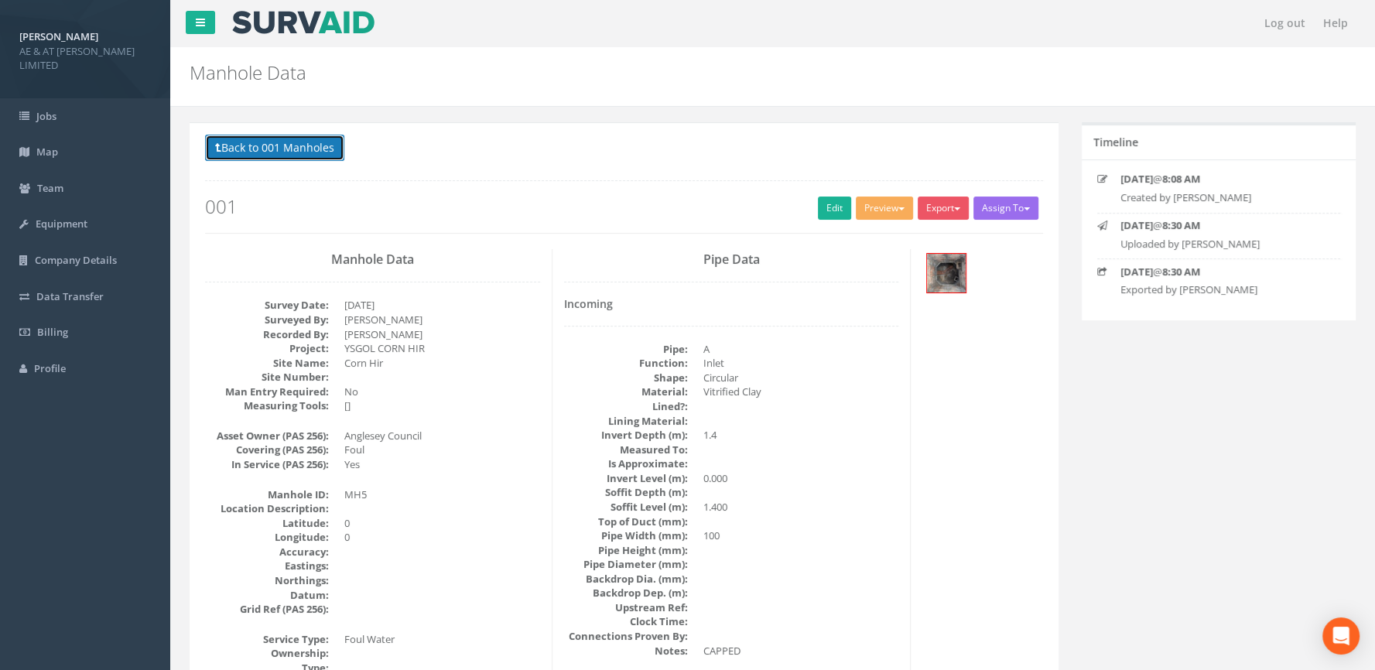
click at [258, 149] on button "Back to 001 Manholes" at bounding box center [274, 148] width 139 height 26
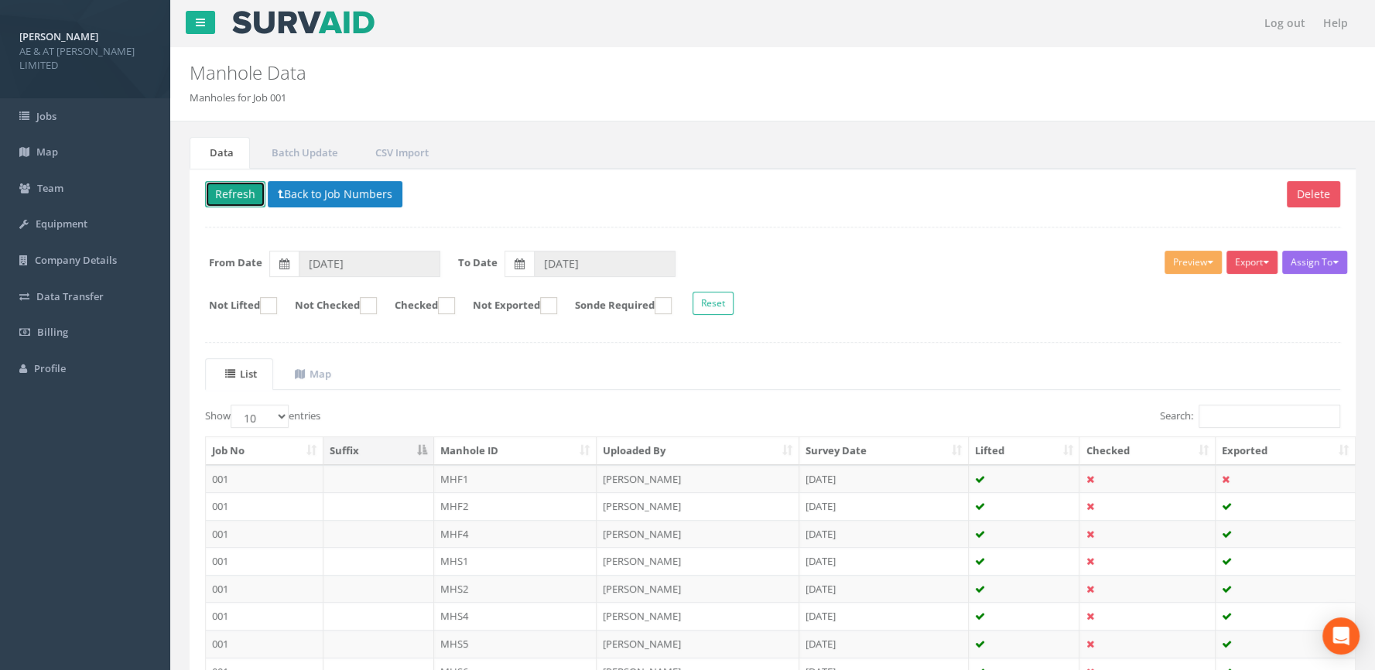
click at [229, 195] on button "Refresh" at bounding box center [235, 194] width 60 height 26
click at [233, 193] on button "Refresh" at bounding box center [235, 194] width 60 height 26
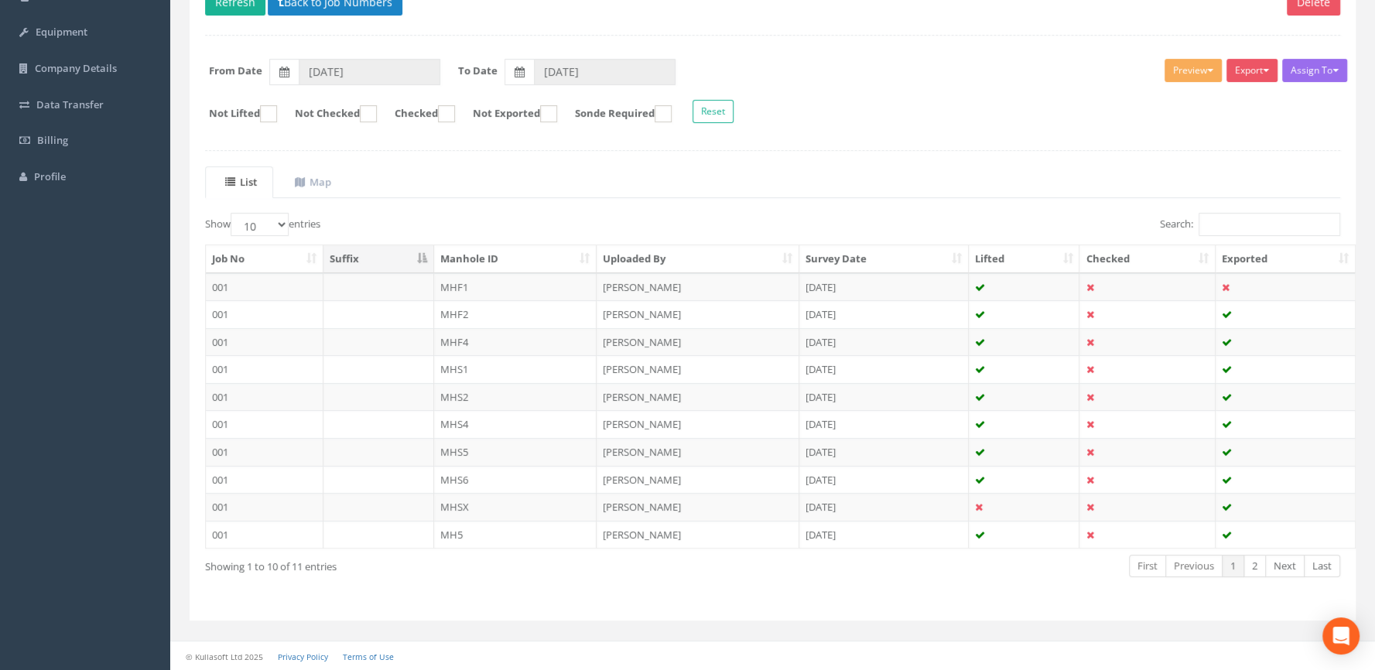
click at [444, 588] on div "Show 10 25 50 100 entries Search: Job No Suffix Manhole ID Uploaded By Survey D…" at bounding box center [772, 409] width 1135 height 392
click at [231, 213] on select "10 25 50 100" at bounding box center [260, 224] width 58 height 23
select select "25"
click option "25" at bounding box center [0, 0] width 0 height 0
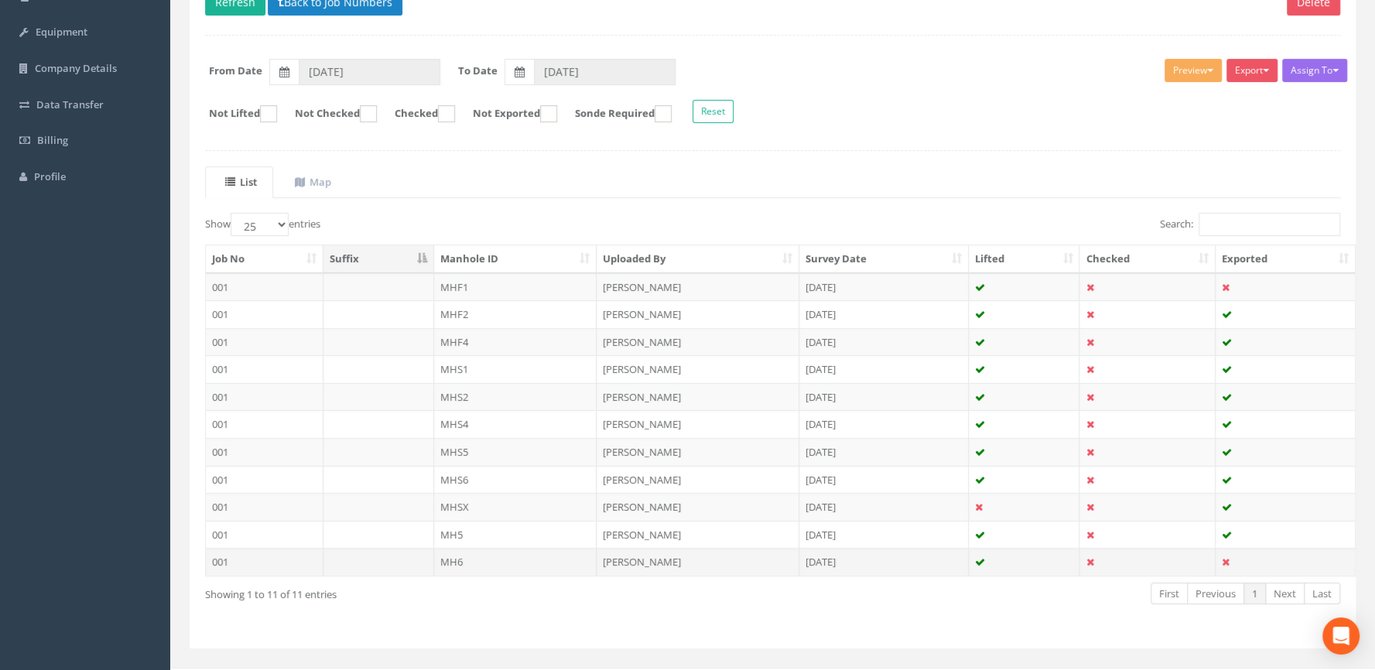
click at [518, 559] on td "MH6" at bounding box center [515, 562] width 163 height 28
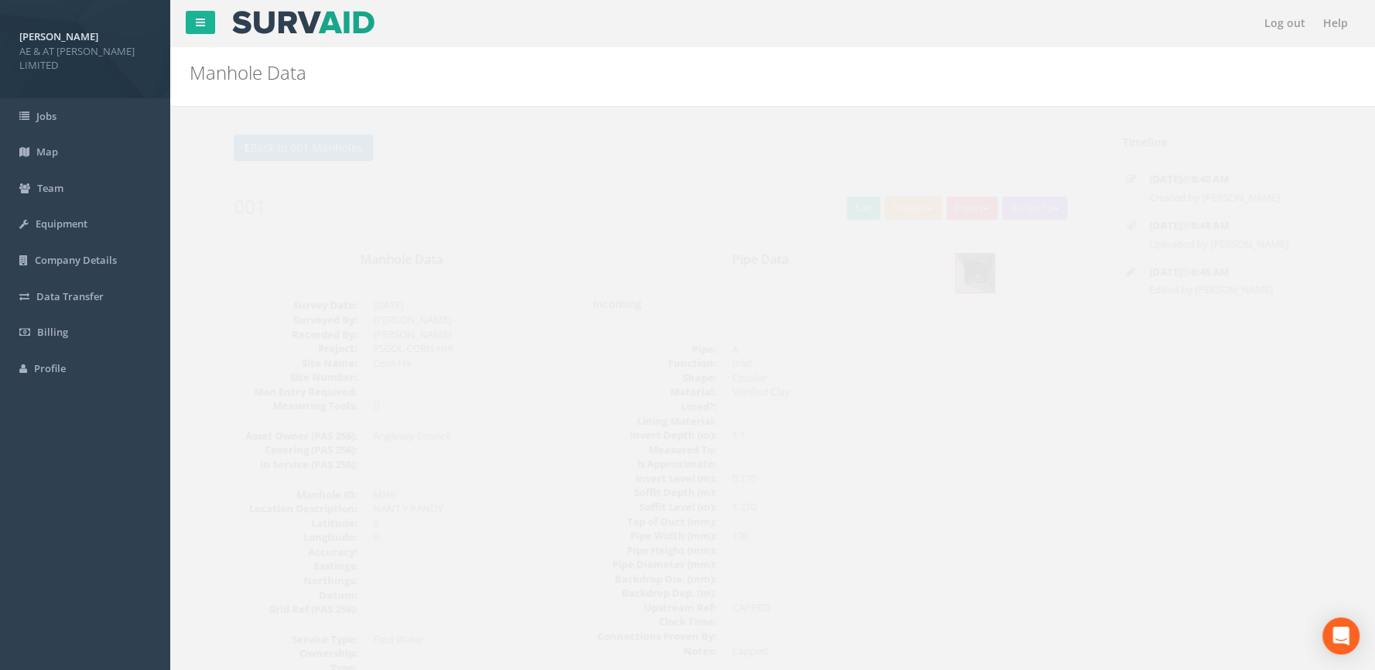
click at [944, 207] on button "Export" at bounding box center [943, 208] width 51 height 23
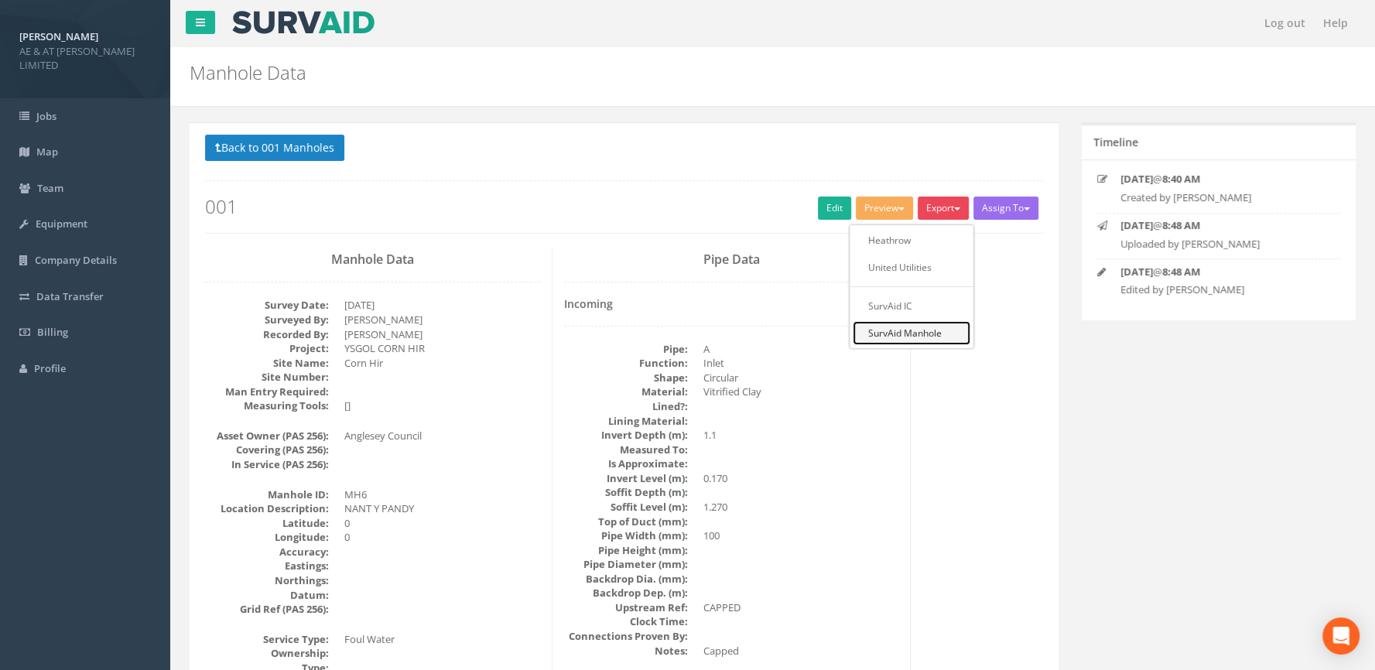
click at [916, 333] on link "SurvAid Manhole" at bounding box center [912, 333] width 118 height 24
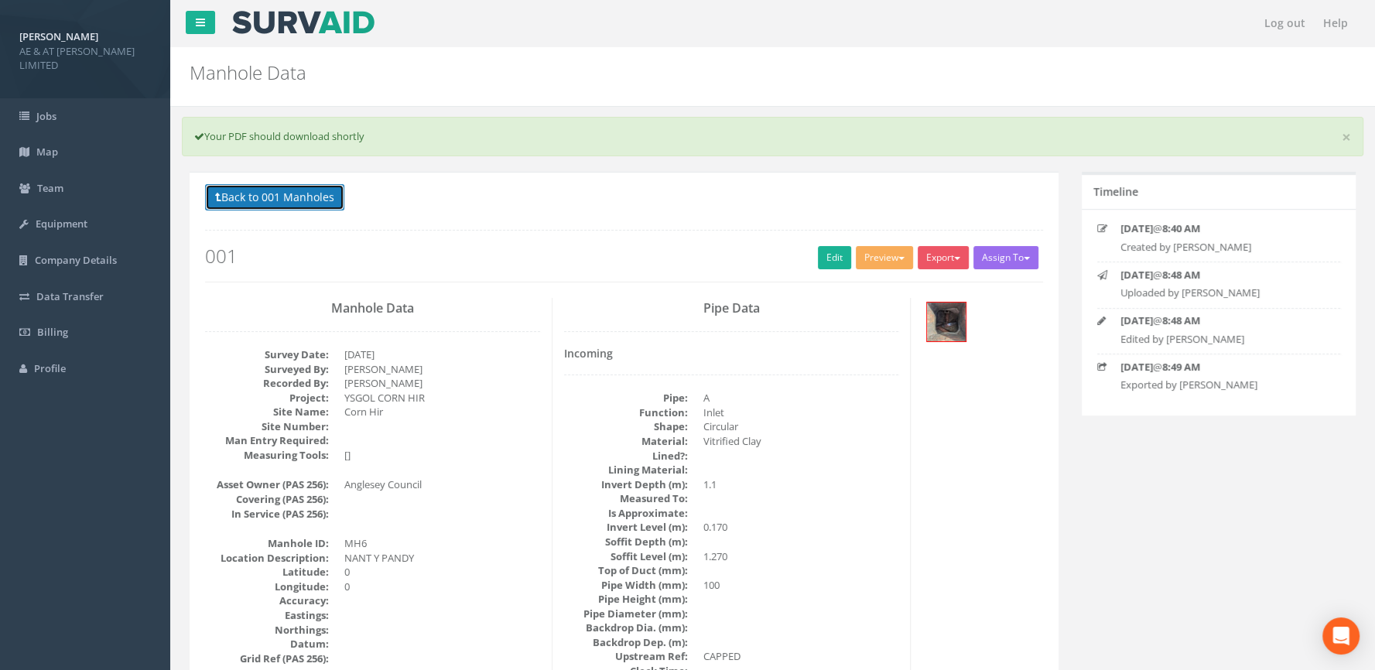
click at [239, 195] on button "Back to 001 Manholes" at bounding box center [274, 197] width 139 height 26
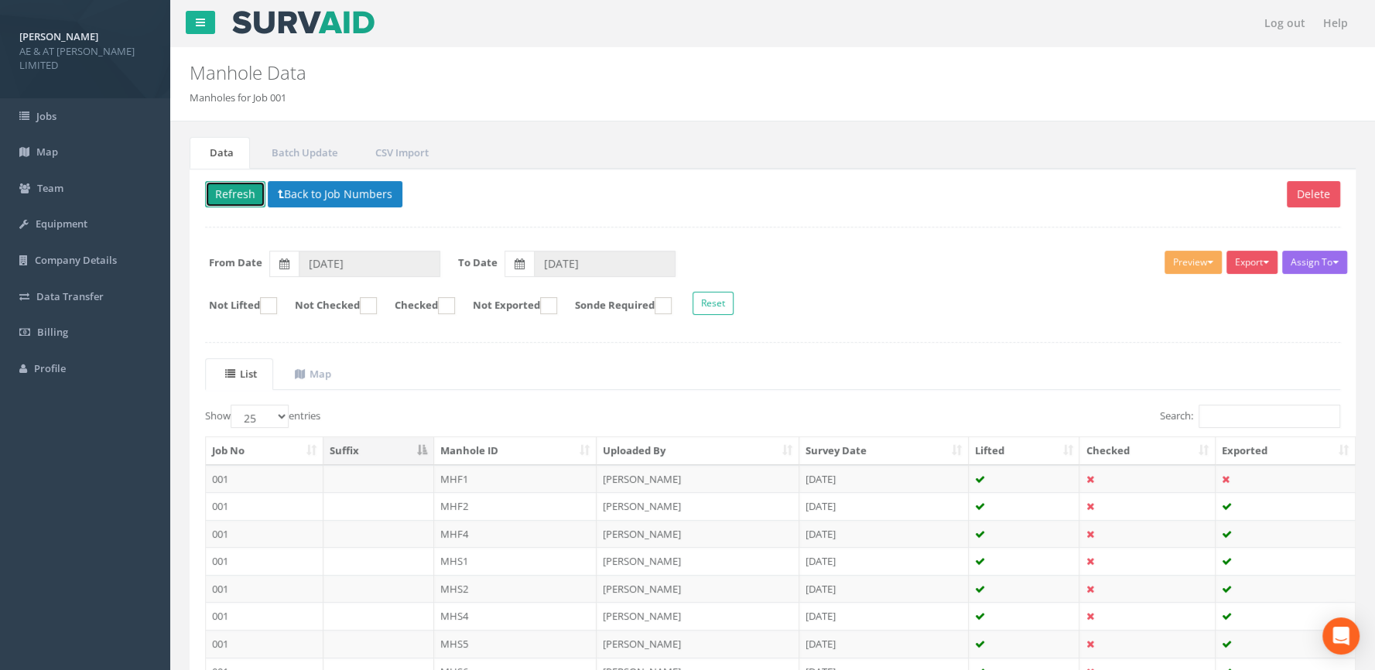
click at [236, 199] on button "Refresh" at bounding box center [235, 194] width 60 height 26
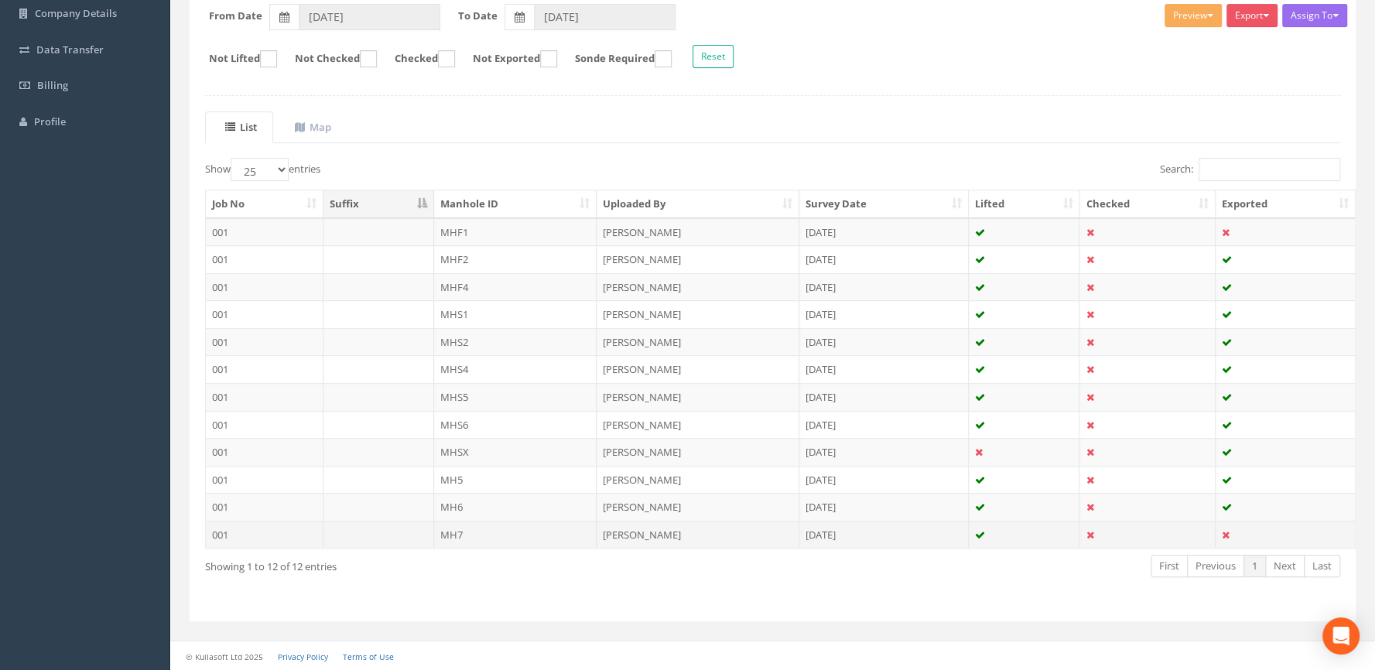
click at [467, 536] on td "MH7" at bounding box center [515, 535] width 163 height 28
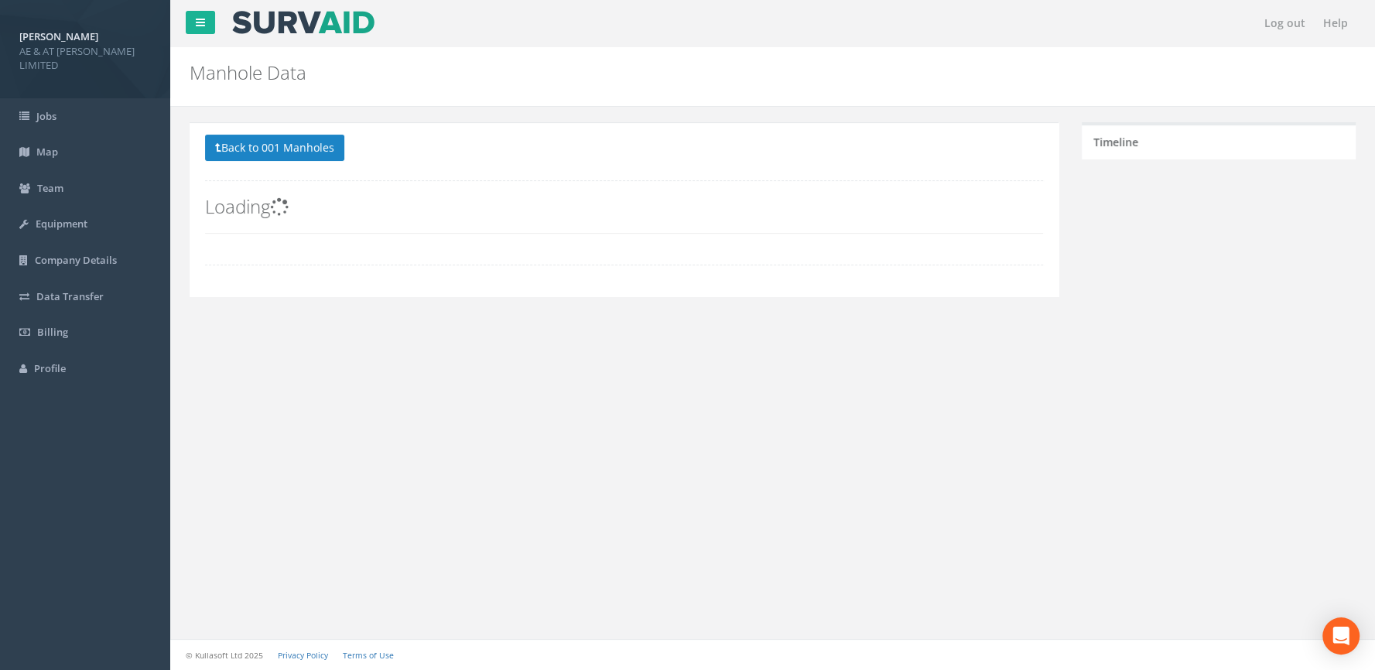
scroll to position [0, 0]
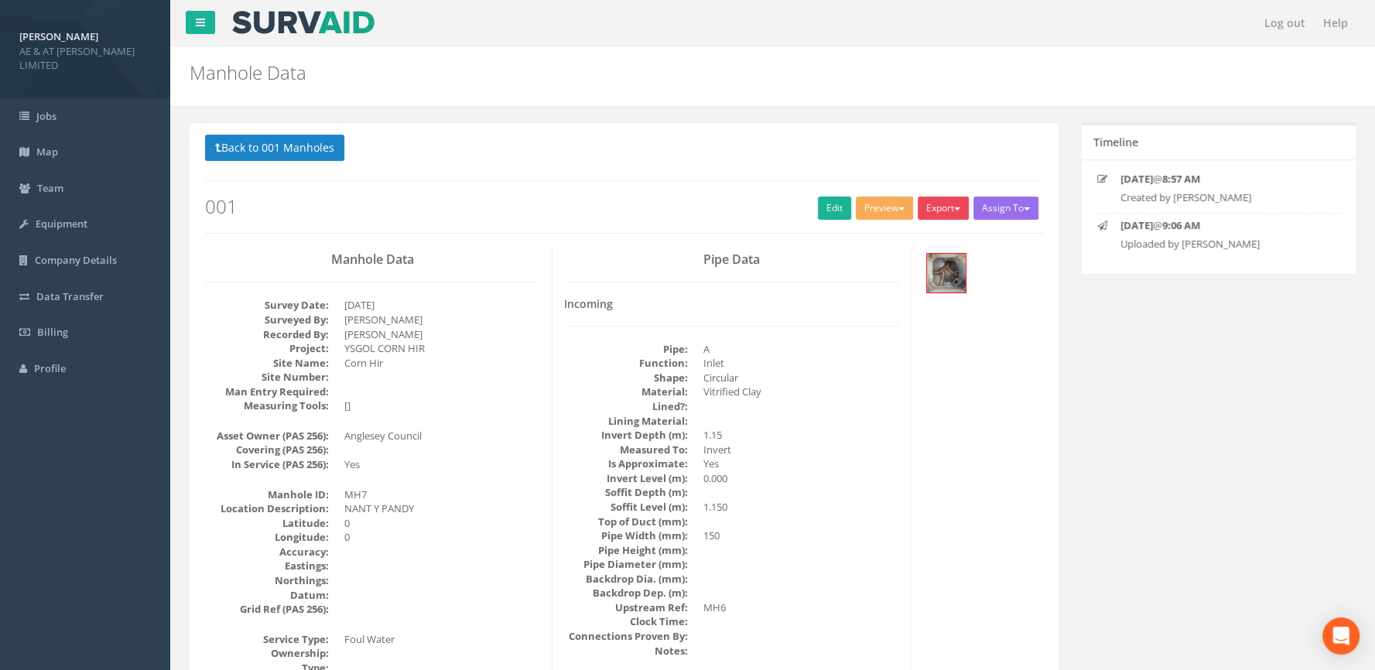
click at [942, 203] on button "Export" at bounding box center [943, 208] width 51 height 23
click at [908, 336] on link "SurvAid Manhole" at bounding box center [912, 333] width 118 height 24
